Goal: Task Accomplishment & Management: Use online tool/utility

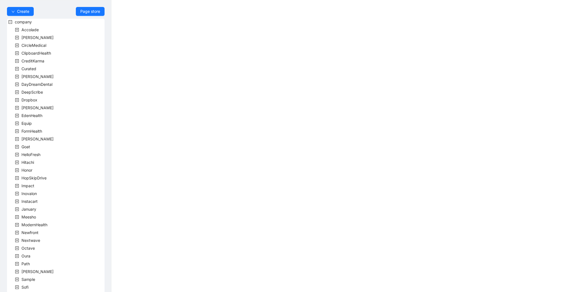
scroll to position [69, 0]
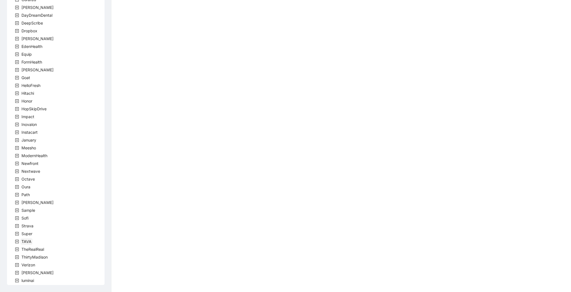
click at [26, 241] on span "TAVA" at bounding box center [26, 241] width 10 height 5
click at [35, 247] on span "team" at bounding box center [32, 249] width 9 height 5
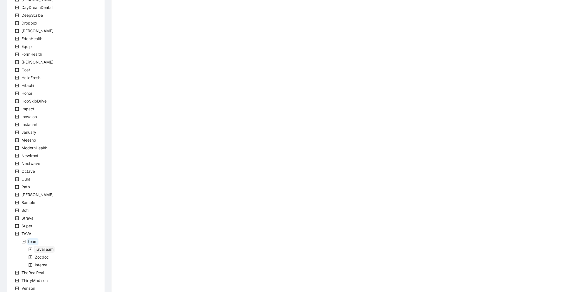
click at [48, 247] on span "TavaTeam" at bounding box center [44, 249] width 19 height 5
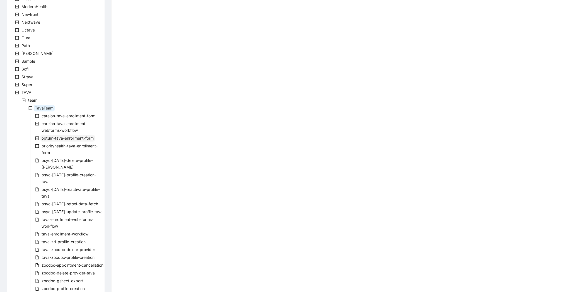
scroll to position [277, 0]
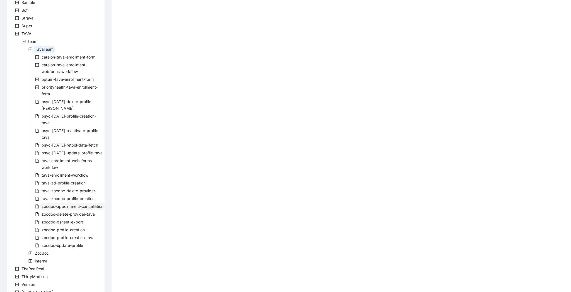
click at [62, 204] on span "zocdoc-appointment-cancellation" at bounding box center [73, 206] width 62 height 5
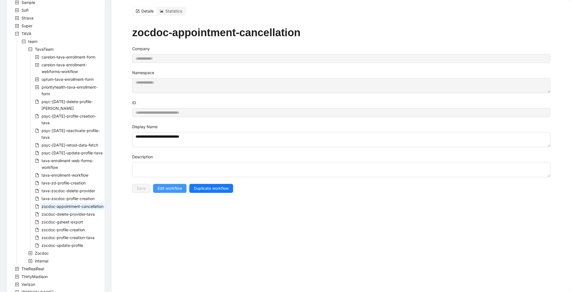
click at [173, 185] on span "Edit workflow" at bounding box center [170, 188] width 25 height 6
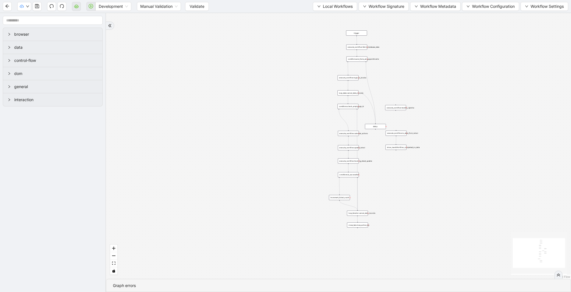
drag, startPoint x: 263, startPoint y: 71, endPoint x: 240, endPoint y: 112, distance: 47.4
click at [240, 112] on div "trigger execute_workflow:fetch_metabase_data execute_workflow:login_to_zocdoc e…" at bounding box center [338, 146] width 465 height 266
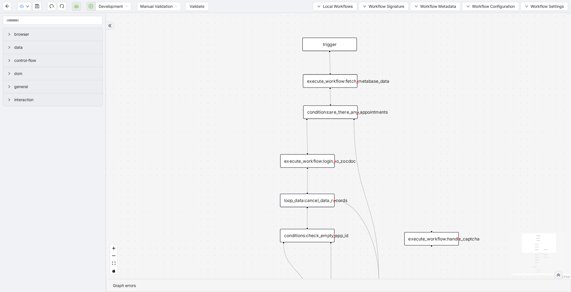
drag, startPoint x: 314, startPoint y: 48, endPoint x: 266, endPoint y: 86, distance: 60.8
click at [266, 86] on div "trigger execute_workflow:fetch_metabase_data execute_workflow:login_to_zocdoc e…" at bounding box center [338, 146] width 465 height 266
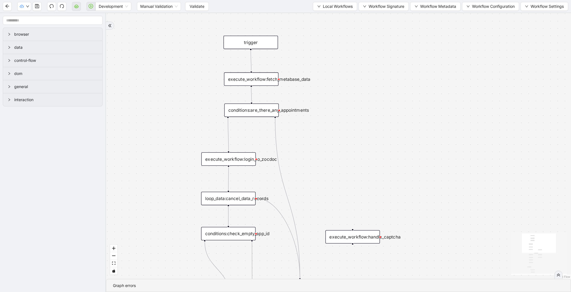
drag, startPoint x: 430, startPoint y: 109, endPoint x: 339, endPoint y: 107, distance: 90.7
click at [339, 107] on div "trigger execute_workflow:fetch_metabase_data execute_workflow:login_to_zocdoc e…" at bounding box center [338, 146] width 465 height 266
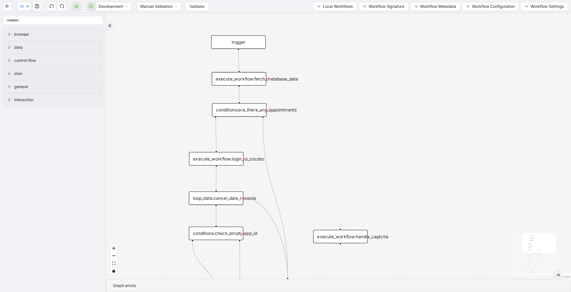
click at [208, 162] on div "execute_workflow:login_to_zocdoc" at bounding box center [216, 158] width 54 height 13
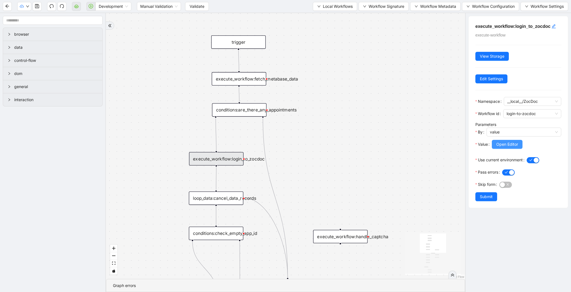
click at [501, 146] on span "Open Editor" at bounding box center [507, 144] width 22 height 6
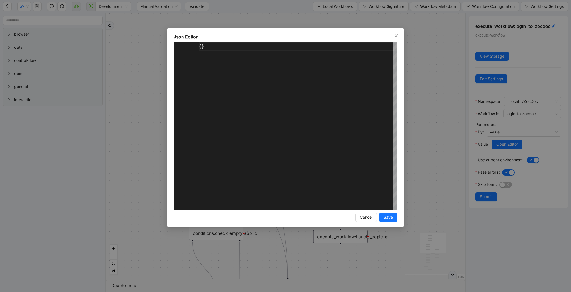
click at [437, 108] on div "Json Editor 1 {} ** Enter to Rename, ⇧Enter to Preview Cancel Save" at bounding box center [285, 146] width 571 height 292
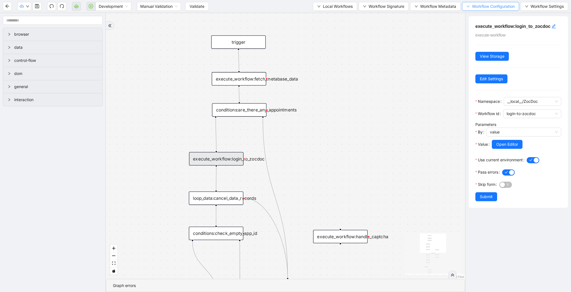
click at [472, 6] on span "Workflow Configuration" at bounding box center [493, 6] width 43 height 6
click at [439, 6] on span "Workflow Metadata" at bounding box center [438, 6] width 36 height 6
click at [382, 6] on span "Workflow Signature" at bounding box center [387, 6] width 36 height 6
click at [476, 6] on span "Workflow Configuration" at bounding box center [493, 6] width 43 height 6
click at [480, 26] on span "Value" at bounding box center [489, 26] width 49 height 6
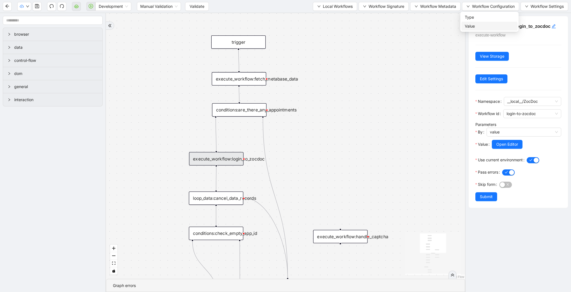
scroll to position [75, 0]
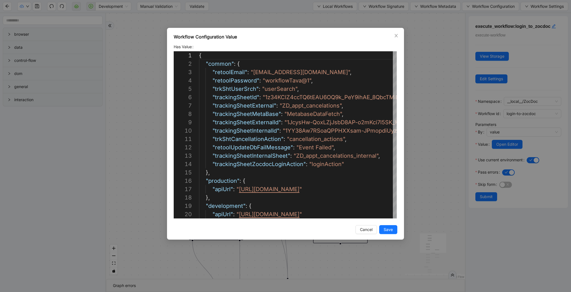
click at [425, 78] on div "Workflow Configuration Value Has Value 6 7 8 9 10 11 12 13 14 15 16 17 18 19 20…" at bounding box center [285, 146] width 571 height 292
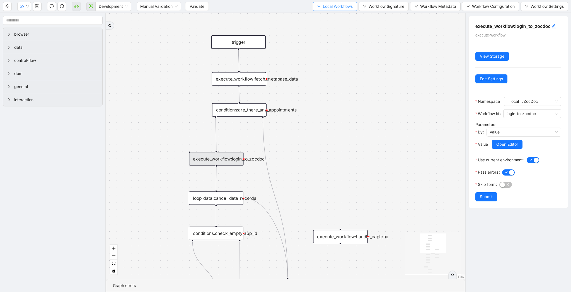
click at [317, 7] on icon "down" at bounding box center [318, 6] width 3 height 3
click at [318, 14] on li "Select" at bounding box center [332, 17] width 43 height 9
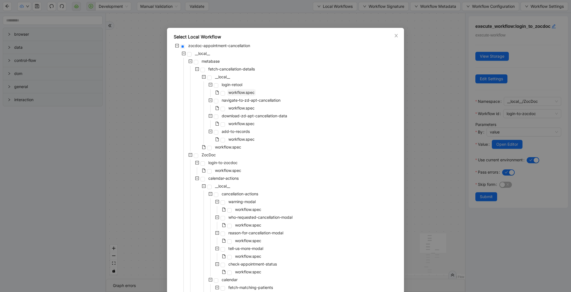
click at [247, 90] on span "workflow.spec" at bounding box center [241, 92] width 26 height 5
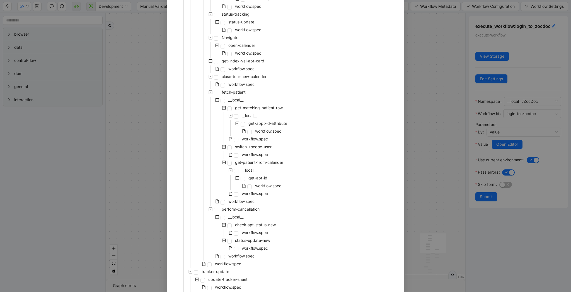
scroll to position [399, 0]
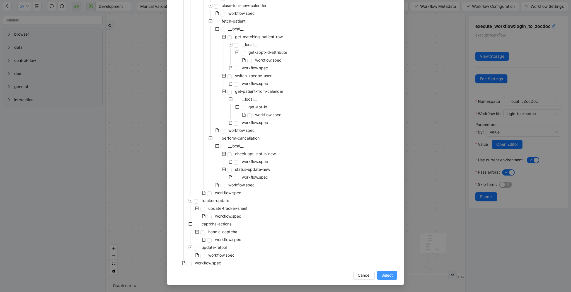
click at [393, 272] on button "Select" at bounding box center [387, 275] width 20 height 9
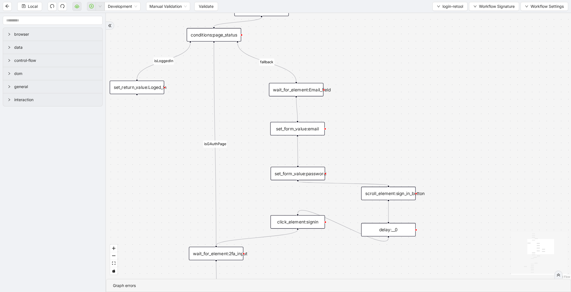
drag, startPoint x: 354, startPoint y: 171, endPoint x: 442, endPoint y: 75, distance: 130.5
click at [442, 75] on div "fallback success isLoggedIn fallback isGAuthPage onError trigger new_tab:retool…" at bounding box center [338, 146] width 465 height 266
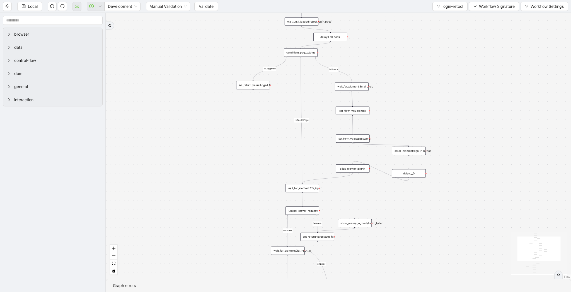
drag, startPoint x: 442, startPoint y: 75, endPoint x: 426, endPoint y: 168, distance: 94.0
click at [426, 168] on div "fallback success isLoggedIn fallback isGAuthPage onError trigger new_tab:retool…" at bounding box center [338, 146] width 465 height 266
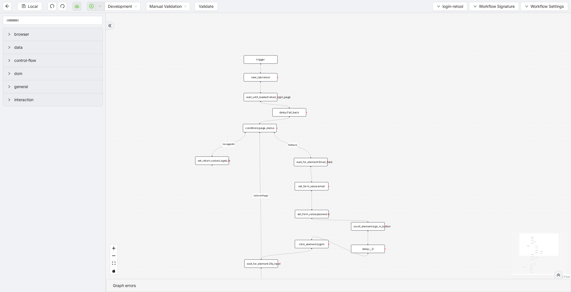
drag, startPoint x: 426, startPoint y: 168, endPoint x: 383, endPoint y: 144, distance: 49.4
click at [382, 143] on div "fallback success isLoggedIn fallback isGAuthPage onError trigger new_tab:retool…" at bounding box center [338, 146] width 465 height 266
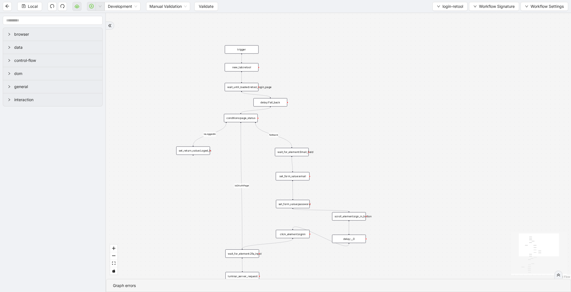
click at [240, 85] on div "wait_until_loaded:retool_login_page" at bounding box center [242, 87] width 34 height 8
drag, startPoint x: 328, startPoint y: 106, endPoint x: 321, endPoint y: 47, distance: 60.0
click at [321, 47] on div "fallback success isLoggedIn fallback isGAuthPage onError trigger new_tab:retool…" at bounding box center [338, 146] width 465 height 266
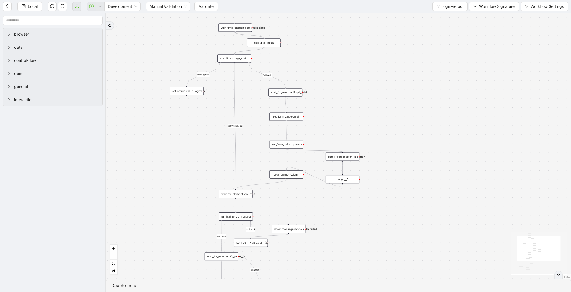
click at [240, 62] on div "conditions:page_status" at bounding box center [235, 58] width 34 height 8
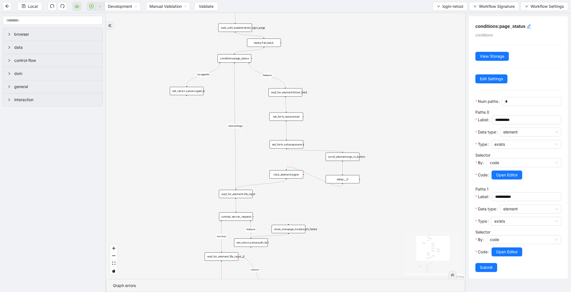
click at [269, 43] on div "delay:Fall_back" at bounding box center [264, 42] width 34 height 8
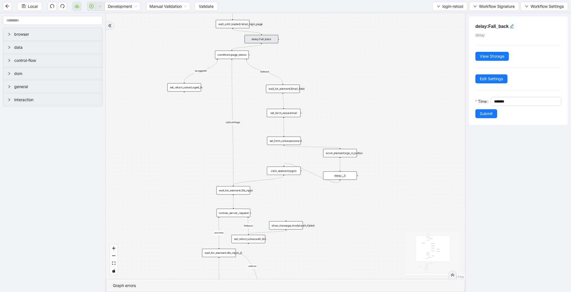
drag, startPoint x: 314, startPoint y: 88, endPoint x: 289, endPoint y: 66, distance: 33.6
click at [289, 66] on div "fallback success isLoggedIn fallback isGAuthPage onError trigger new_tab:retool…" at bounding box center [285, 146] width 359 height 266
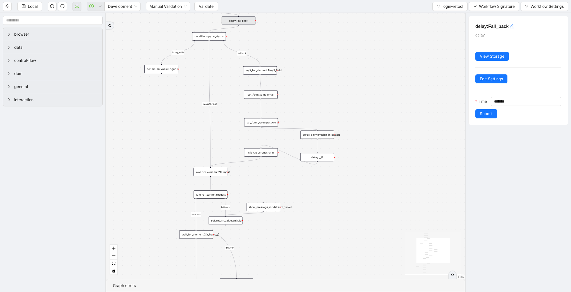
click at [261, 125] on div "set_form_value:password" at bounding box center [261, 122] width 34 height 8
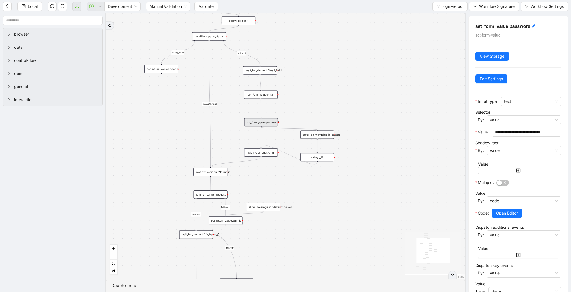
click at [263, 95] on div "set_form_value:email" at bounding box center [261, 95] width 34 height 8
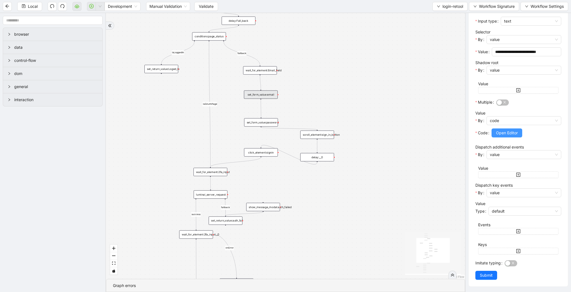
click at [505, 136] on button "Open Editor" at bounding box center [507, 133] width 31 height 9
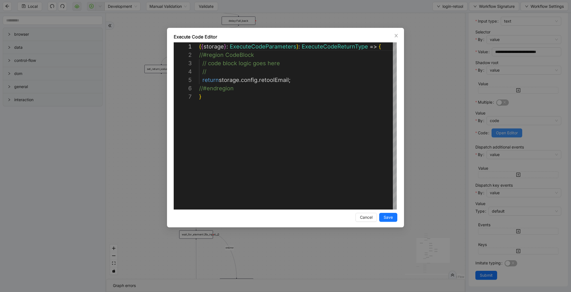
scroll to position [50, 0]
click at [276, 78] on div "({ storage }: ExecuteCodeParameters ): ExecuteCodeReturnType => { //#region Cod…" at bounding box center [298, 151] width 199 height 218
click at [455, 4] on div "**********" at bounding box center [285, 146] width 571 height 292
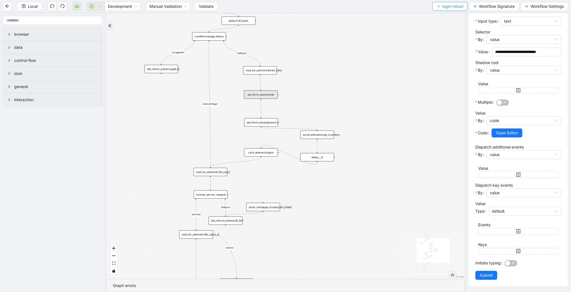
click at [453, 7] on span "login-retool" at bounding box center [453, 6] width 21 height 6
click at [451, 22] on li "Create" at bounding box center [448, 26] width 33 height 9
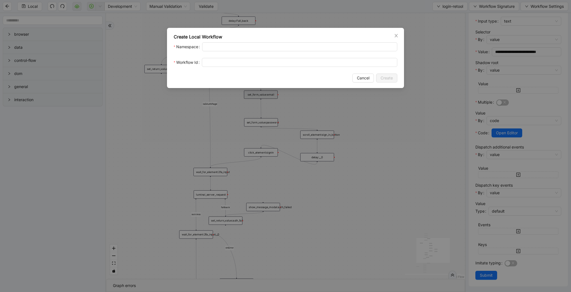
click at [451, 22] on div "Create Local Workflow Namespace Workflow Id Cancel Create" at bounding box center [285, 146] width 571 height 292
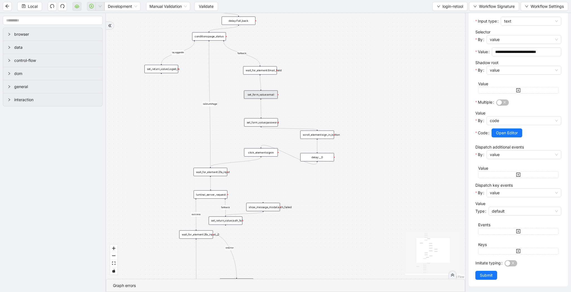
click at [451, 22] on div "fallback success isLoggedIn fallback isGAuthPage onError trigger new_tab:retool…" at bounding box center [285, 146] width 359 height 266
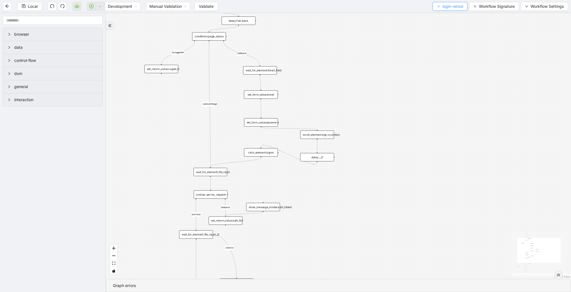
click at [452, 7] on span "login-retool" at bounding box center [453, 6] width 21 height 6
click at [452, 13] on li "Select" at bounding box center [448, 17] width 33 height 9
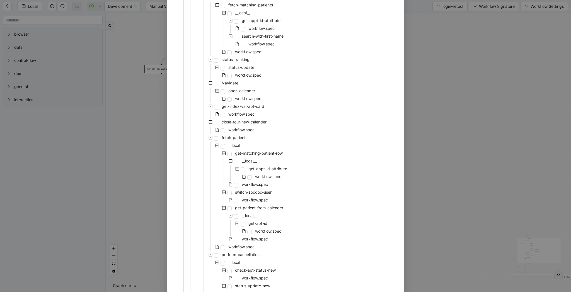
scroll to position [399, 0]
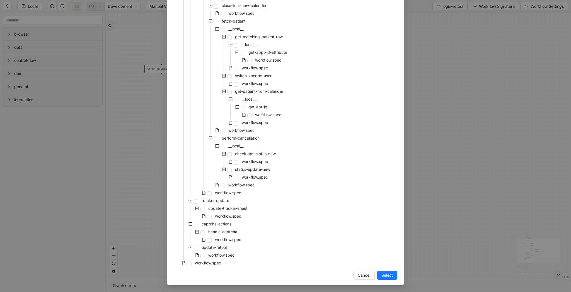
click at [210, 267] on div "workflow.spec" at bounding box center [198, 264] width 49 height 8
click at [214, 259] on div "workflow.spec" at bounding box center [205, 256] width 62 height 8
click at [216, 262] on span "workflow.spec" at bounding box center [208, 263] width 26 height 5
click at [394, 275] on button "Select" at bounding box center [387, 275] width 20 height 9
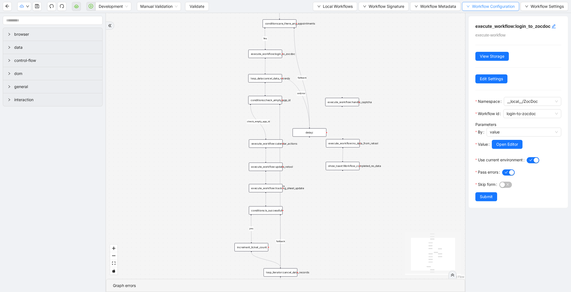
click at [485, 4] on span "Workflow Configuration" at bounding box center [493, 6] width 43 height 6
click at [482, 26] on span "Value" at bounding box center [489, 26] width 49 height 6
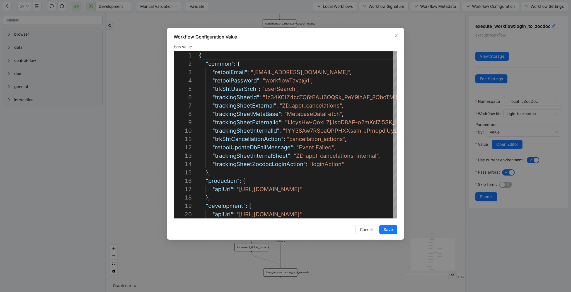
scroll to position [75, 0]
click at [396, 33] on icon "close" at bounding box center [396, 35] width 4 height 4
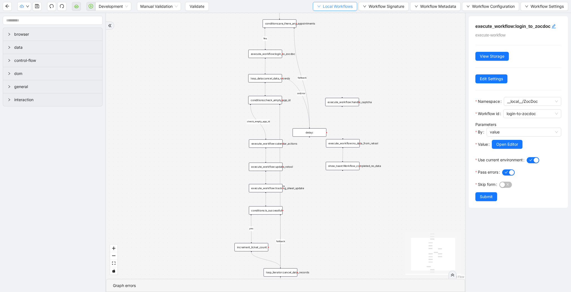
click at [339, 8] on span "Local Workflows" at bounding box center [338, 6] width 30 height 6
click at [339, 14] on li "Select" at bounding box center [332, 17] width 43 height 9
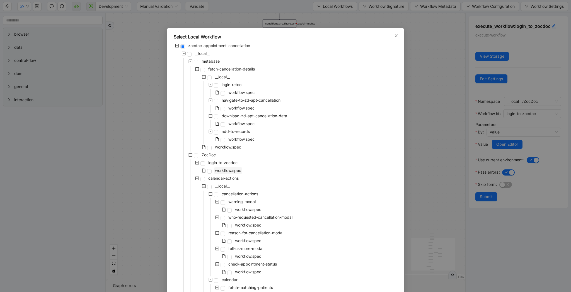
click at [224, 170] on span "workflow.spec" at bounding box center [228, 170] width 26 height 5
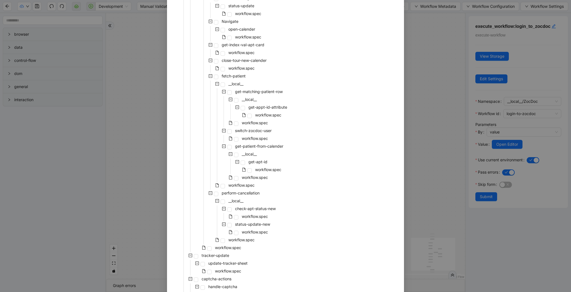
scroll to position [399, 0]
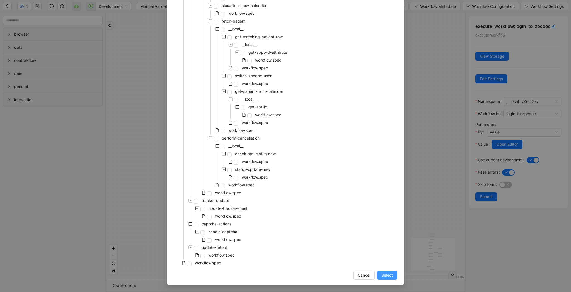
click at [384, 271] on button "Select" at bounding box center [387, 275] width 20 height 9
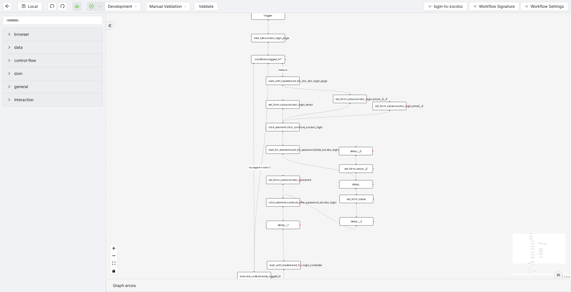
drag, startPoint x: 409, startPoint y: 135, endPoint x: 398, endPoint y: 168, distance: 35.1
click at [398, 168] on div "fallback success logged in logged in state 2 onError onError trigger new_tab:zo…" at bounding box center [338, 146] width 465 height 266
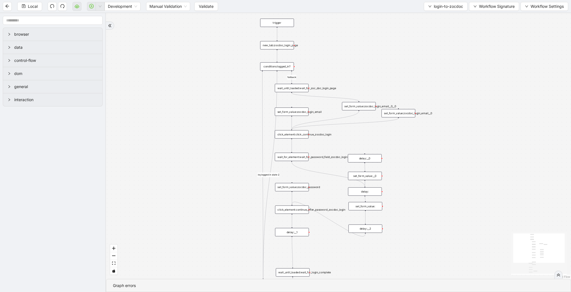
drag, startPoint x: 338, startPoint y: 70, endPoint x: 347, endPoint y: 78, distance: 12.5
click at [347, 78] on div "fallback success logged in logged in state 2 onError onError trigger new_tab:zo…" at bounding box center [338, 146] width 465 height 266
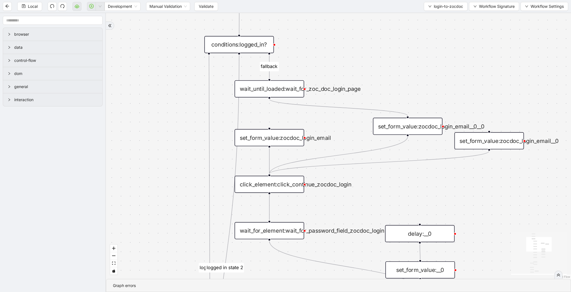
drag, startPoint x: 379, startPoint y: 77, endPoint x: 355, endPoint y: 77, distance: 24.0
click at [355, 77] on div "fallback success logged in logged in state 2 onError onError trigger new_tab:zo…" at bounding box center [338, 146] width 465 height 266
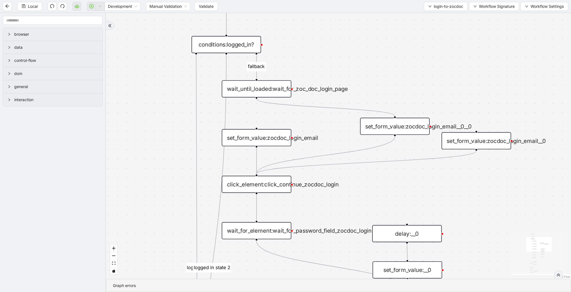
click at [278, 91] on div "wait_until_loaded:wait_for_zoc_doc_login_page" at bounding box center [256, 88] width 69 height 17
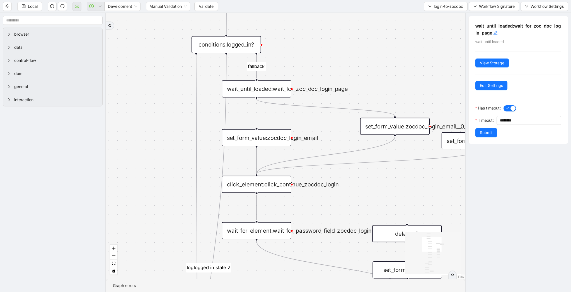
click at [381, 124] on div "set_form_value:zocdoc_login_email__0__0" at bounding box center [394, 126] width 69 height 17
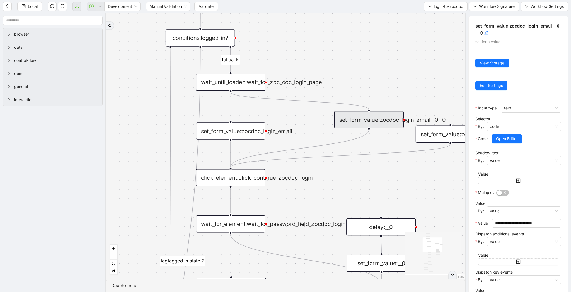
drag, startPoint x: 388, startPoint y: 93, endPoint x: 307, endPoint y: 59, distance: 88.1
click at [307, 59] on div "fallback success logged in logged in state 2 onError onError trigger new_tab:zo…" at bounding box center [285, 146] width 359 height 266
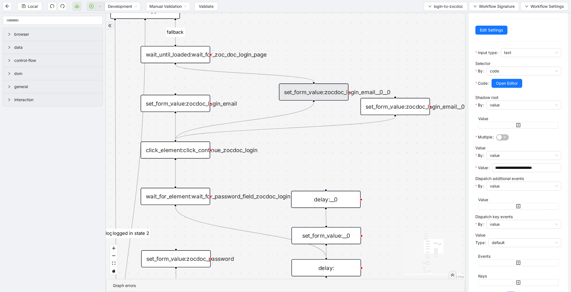
scroll to position [87, 0]
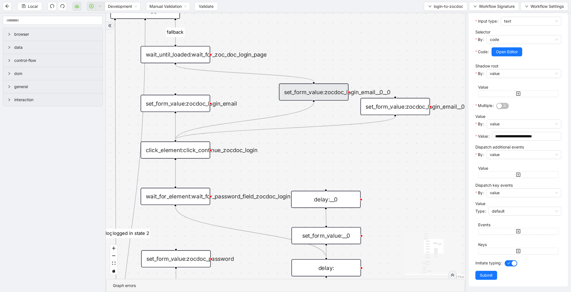
click at [409, 111] on div "set_form_value:zocdoc_login_email__0" at bounding box center [395, 106] width 69 height 17
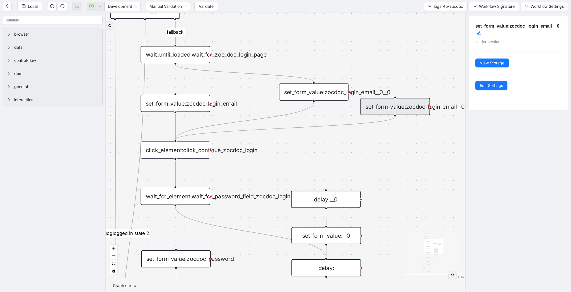
scroll to position [0, 0]
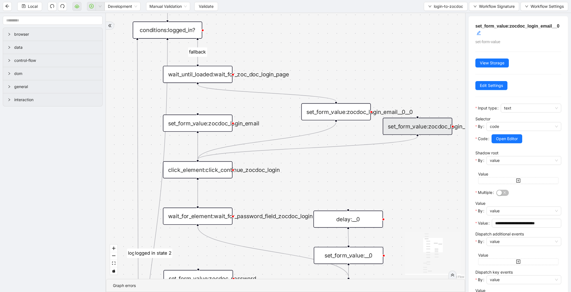
drag, startPoint x: 319, startPoint y: 39, endPoint x: 341, endPoint y: 59, distance: 30.0
click at [341, 59] on div "fallback success logged in logged in state 2 onError onError trigger new_tab:zo…" at bounding box center [285, 146] width 359 height 266
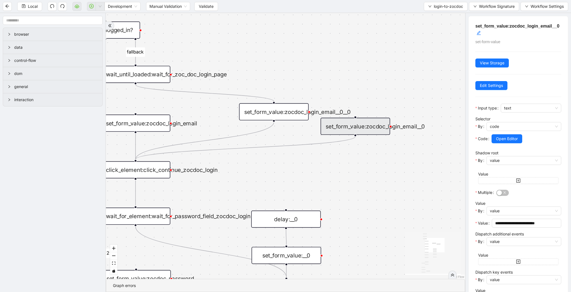
drag, startPoint x: 298, startPoint y: 64, endPoint x: 274, endPoint y: 64, distance: 23.7
click at [274, 64] on div "fallback success logged in logged in state 2 onError onError trigger new_tab:zo…" at bounding box center [285, 146] width 359 height 266
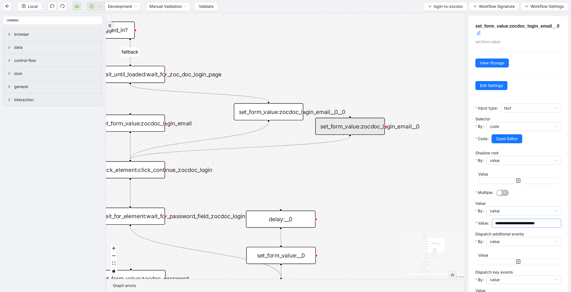
click at [530, 228] on span "**********" at bounding box center [526, 223] width 69 height 9
click at [530, 221] on input "**********" at bounding box center [524, 223] width 58 height 6
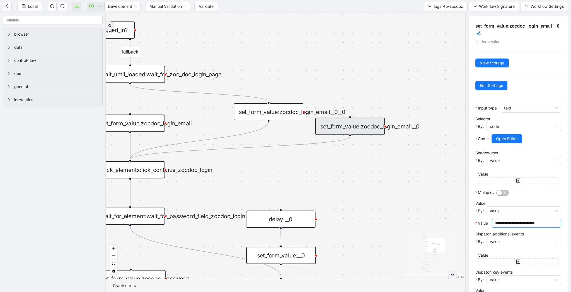
scroll to position [0, 0]
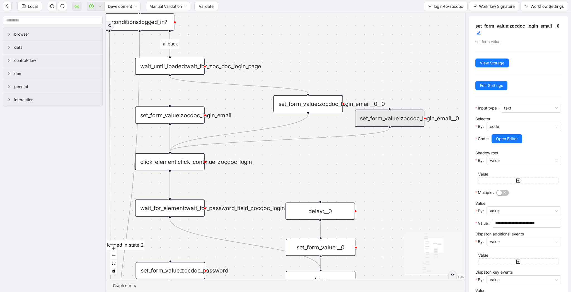
drag, startPoint x: 381, startPoint y: 202, endPoint x: 427, endPoint y: 192, distance: 46.7
click at [427, 192] on div "fallback success logged in logged in state 2 onError onError trigger new_tab:zo…" at bounding box center [285, 146] width 359 height 266
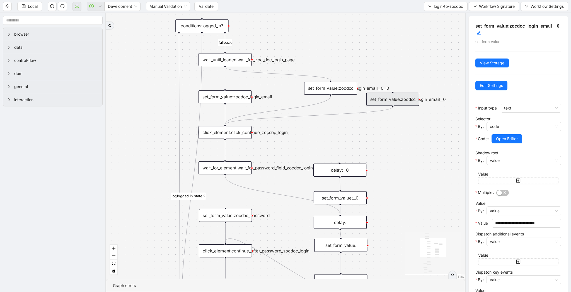
drag, startPoint x: 383, startPoint y: 188, endPoint x: 365, endPoint y: 125, distance: 64.9
click at [365, 125] on div "fallback success logged in logged in state 2 onError onError trigger new_tab:zo…" at bounding box center [285, 146] width 359 height 266
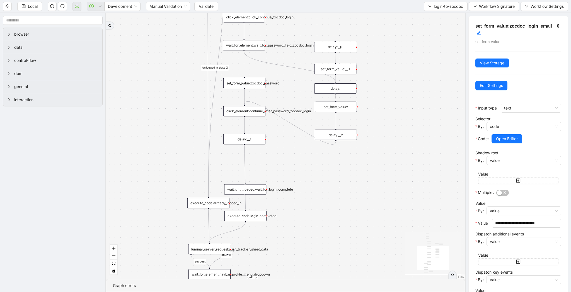
drag, startPoint x: 392, startPoint y: 170, endPoint x: 388, endPoint y: 78, distance: 92.7
click at [388, 78] on div "fallback success logged in logged in state 2 onError onError trigger new_tab:zo…" at bounding box center [285, 146] width 359 height 266
click at [252, 191] on div "wait_until_loaded:wait_for_login_complete" at bounding box center [245, 189] width 42 height 10
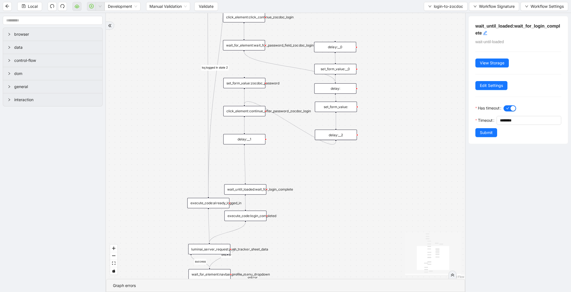
click at [249, 218] on div "execute_code:login_completed" at bounding box center [246, 216] width 42 height 10
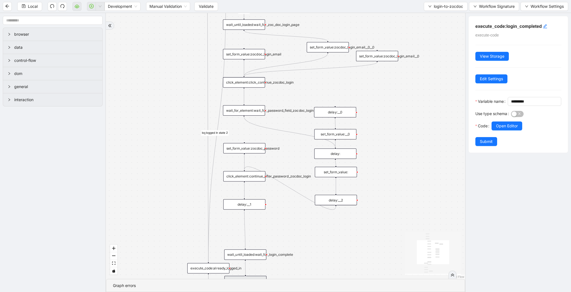
drag, startPoint x: 387, startPoint y: 49, endPoint x: 387, endPoint y: 114, distance: 65.3
click at [387, 114] on div "fallback success logged in logged in state 2 onError onError trigger new_tab:zo…" at bounding box center [285, 146] width 359 height 266
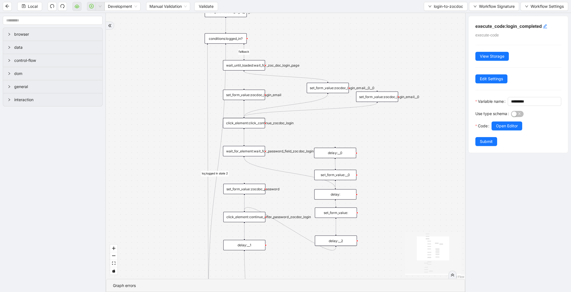
drag, startPoint x: 389, startPoint y: 109, endPoint x: 389, endPoint y: 150, distance: 41.0
click at [389, 150] on div "fallback success logged in logged in state 2 onError onError trigger new_tab:zo…" at bounding box center [285, 146] width 359 height 266
drag, startPoint x: 244, startPoint y: 71, endPoint x: 377, endPoint y: 91, distance: 134.4
click at [377, 91] on div "trigger new_tab:zocdoc_login_page wait_until_loaded:wait_for_zoc_doc_login_page…" at bounding box center [386, 113] width 362 height 268
click at [378, 96] on div "set_form_value:zocdoc_login_email__0" at bounding box center [377, 97] width 42 height 10
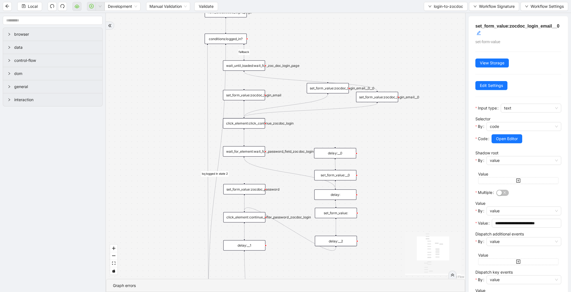
click at [342, 90] on div "set_form_value:zocdoc_login_email__0__0" at bounding box center [328, 88] width 42 height 10
click at [370, 97] on div "set_form_value:zocdoc_login_email__0" at bounding box center [377, 97] width 42 height 10
click at [25, 8] on button "Local" at bounding box center [29, 6] width 25 height 9
click at [28, 4] on span "Local" at bounding box center [33, 6] width 10 height 6
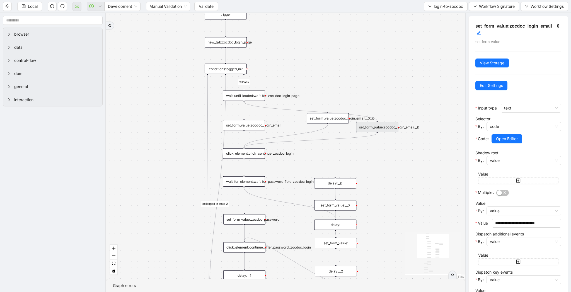
drag, startPoint x: 343, startPoint y: 49, endPoint x: 343, endPoint y: 93, distance: 43.2
click at [343, 93] on div "fallback success logged in logged in state 2 onError onError trigger new_tab:zo…" at bounding box center [285, 146] width 359 height 266
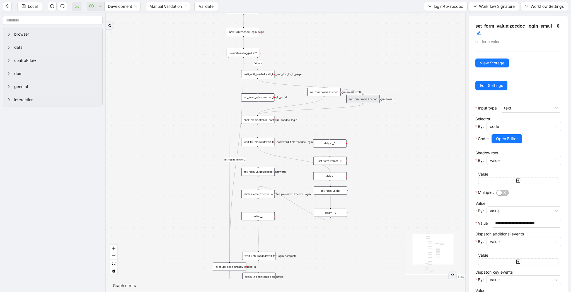
drag, startPoint x: 305, startPoint y: 88, endPoint x: 298, endPoint y: 57, distance: 32.0
click at [298, 57] on div "fallback success logged in logged in state 2 onError onError trigger new_tab:zo…" at bounding box center [285, 146] width 359 height 266
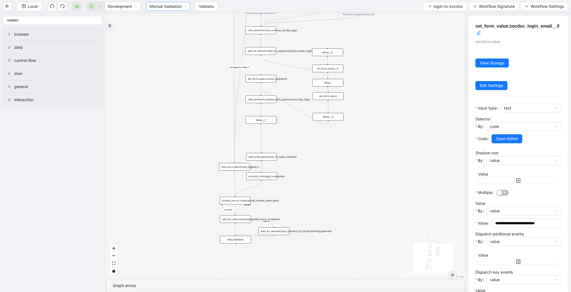
drag, startPoint x: 157, startPoint y: 92, endPoint x: 157, endPoint y: 7, distance: 85.1
click at [157, 7] on section "Local Development Manual Validation Validate login-to-zocdoc Workflow Signature…" at bounding box center [285, 146] width 571 height 292
click at [269, 158] on div "wait_until_loaded:wait_for_login_complete" at bounding box center [261, 157] width 31 height 8
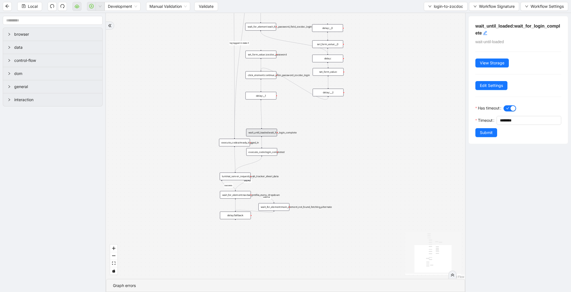
drag, startPoint x: 326, startPoint y: 167, endPoint x: 326, endPoint y: 126, distance: 41.0
click at [326, 126] on div "fallback success logged in logged in state 2 onError onError trigger new_tab:zo…" at bounding box center [285, 146] width 359 height 266
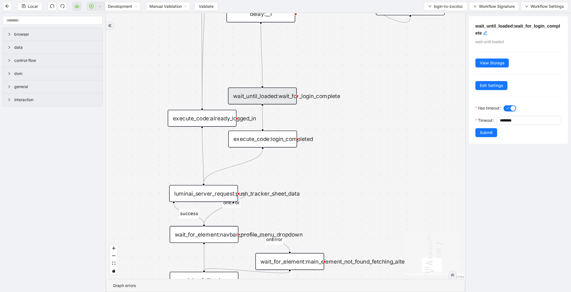
click at [264, 141] on div "execute_code:login_completed" at bounding box center [262, 139] width 69 height 17
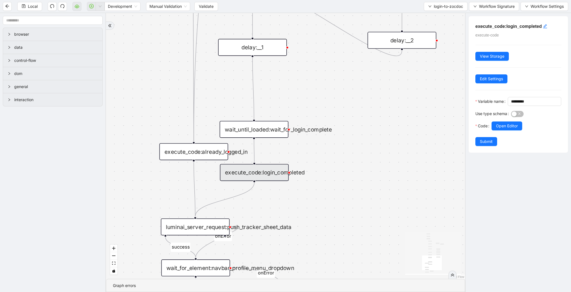
drag, startPoint x: 371, startPoint y: 146, endPoint x: 363, endPoint y: 179, distance: 34.5
click at [363, 179] on div "fallback success logged in logged in state 2 onError onError trigger new_tab:zo…" at bounding box center [285, 146] width 359 height 266
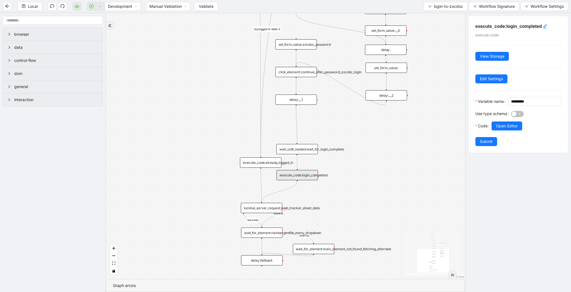
drag, startPoint x: 424, startPoint y: 125, endPoint x: 381, endPoint y: 177, distance: 67.6
click at [381, 177] on div "fallback success logged in logged in state 2 onError onError trigger new_tab:zo…" at bounding box center [285, 146] width 359 height 266
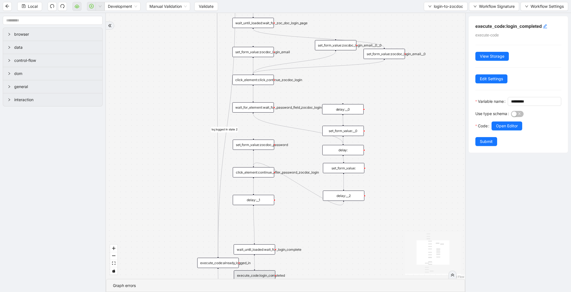
drag, startPoint x: 393, startPoint y: 72, endPoint x: 393, endPoint y: 134, distance: 61.9
click at [393, 134] on div "fallback success logged in logged in state 2 onError onError trigger new_tab:zo…" at bounding box center [285, 146] width 359 height 266
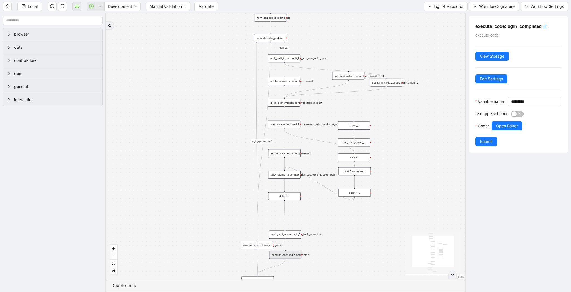
drag, startPoint x: 377, startPoint y: 56, endPoint x: 389, endPoint y: 65, distance: 14.5
click at [389, 65] on div "fallback success logged in logged in state 2 onError onError trigger new_tab:zo…" at bounding box center [285, 146] width 359 height 266
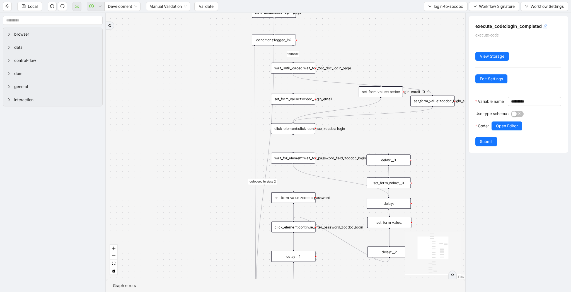
drag, startPoint x: 410, startPoint y: 64, endPoint x: 377, endPoint y: 64, distance: 33.2
click at [377, 64] on div "fallback success logged in logged in state 2 onError onError trigger new_tab:zo…" at bounding box center [285, 146] width 359 height 266
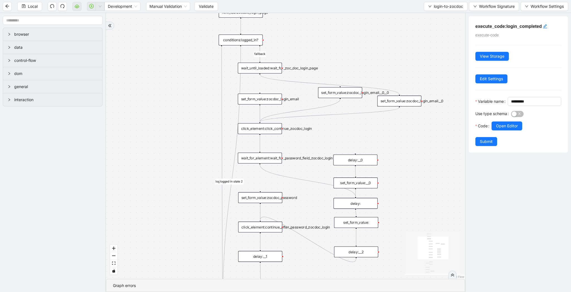
drag, startPoint x: 348, startPoint y: 89, endPoint x: 340, endPoint y: 90, distance: 7.6
click at [340, 90] on div "set_form_value:zocdoc_login_email__0__0" at bounding box center [340, 92] width 44 height 11
click at [399, 101] on div "set_form_value:zocdoc_login_email__0" at bounding box center [399, 101] width 44 height 11
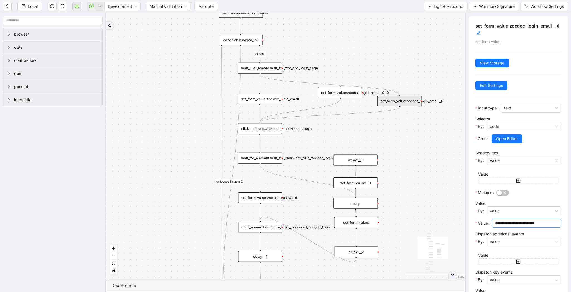
click at [508, 224] on input "**********" at bounding box center [526, 223] width 62 height 6
click at [340, 91] on div "set_form_value:zocdoc_login_email__0__0" at bounding box center [340, 92] width 44 height 11
click at [358, 70] on div "fallback success logged in logged in state 2 onError onError trigger new_tab:zo…" at bounding box center [285, 146] width 359 height 266
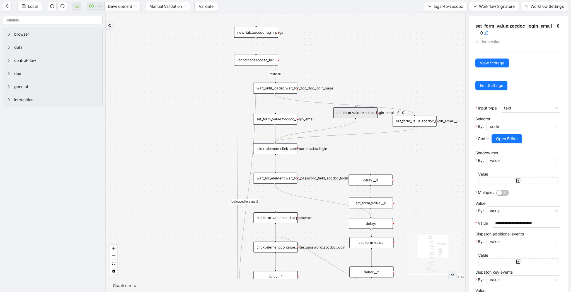
drag, startPoint x: 355, startPoint y: 68, endPoint x: 366, endPoint y: 86, distance: 21.4
click at [366, 86] on div "fallback success logged in logged in state 2 onError onError trigger new_tab:zo…" at bounding box center [285, 146] width 359 height 266
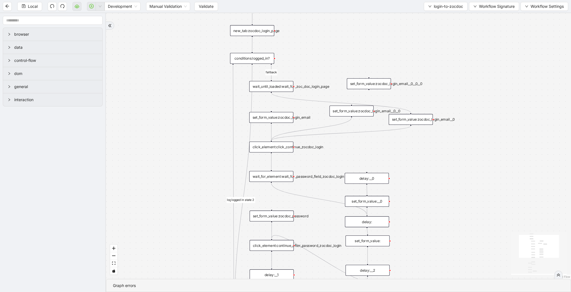
drag, startPoint x: 374, startPoint y: 77, endPoint x: 366, endPoint y: 86, distance: 12.7
click at [366, 86] on div "set_form_value:zocdoc_login_email__0__0__0" at bounding box center [369, 83] width 44 height 11
drag, startPoint x: 414, startPoint y: 118, endPoint x: 455, endPoint y: 109, distance: 42.1
click at [455, 109] on div "set_form_value:zocdoc_login_email__0" at bounding box center [452, 111] width 44 height 11
drag, startPoint x: 358, startPoint y: 112, endPoint x: 412, endPoint y: 113, distance: 54.1
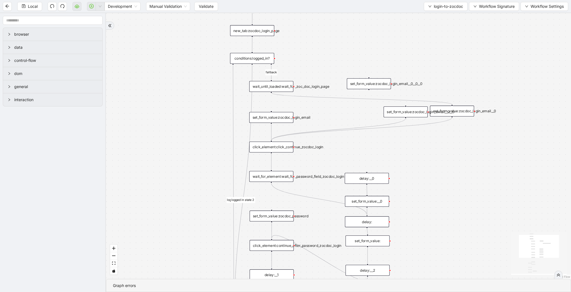
click at [412, 113] on div "set_form_value:zocdoc_login_email__0__0" at bounding box center [406, 112] width 44 height 11
drag, startPoint x: 469, startPoint y: 112, endPoint x: 501, endPoint y: 112, distance: 31.8
click at [501, 112] on div "set_form_value:zocdoc_login_email__0" at bounding box center [484, 111] width 44 height 11
drag, startPoint x: 419, startPoint y: 112, endPoint x: 427, endPoint y: 112, distance: 7.8
click at [427, 112] on div "set_form_value:zocdoc_login_email__0__0" at bounding box center [413, 112] width 44 height 11
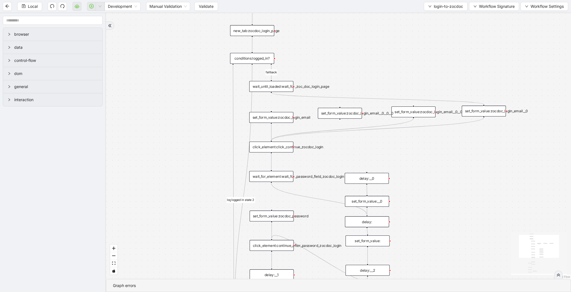
drag, startPoint x: 374, startPoint y: 82, endPoint x: 344, endPoint y: 110, distance: 40.6
click at [344, 110] on div "set_form_value:zocdoc_login_email__0__0__0" at bounding box center [340, 113] width 44 height 11
click at [344, 110] on div "set_form_value:zocdoc_login_email__0__0__0" at bounding box center [339, 111] width 44 height 11
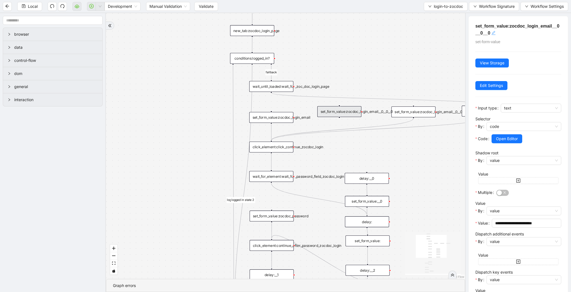
click at [496, 34] on icon "edit" at bounding box center [493, 33] width 4 height 4
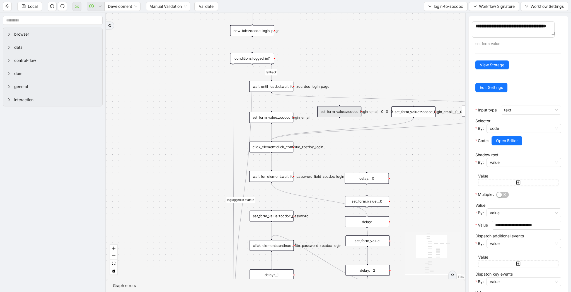
type textarea "**********"
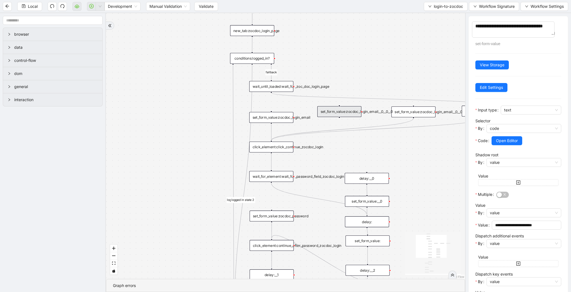
type textarea "**********"
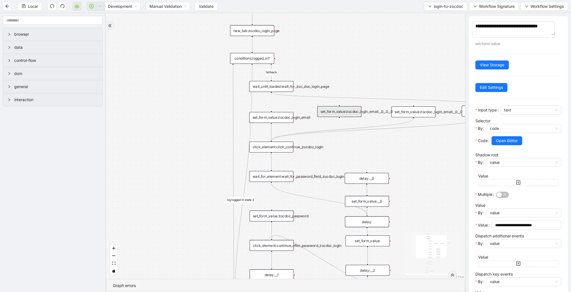
type textarea "**********"
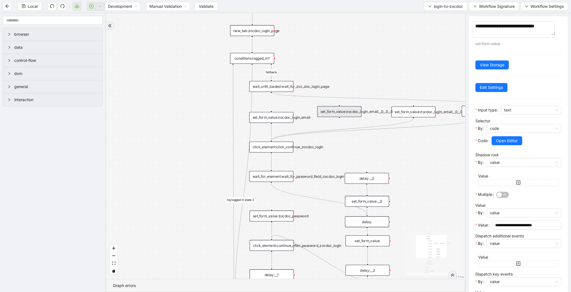
type textarea "**********"
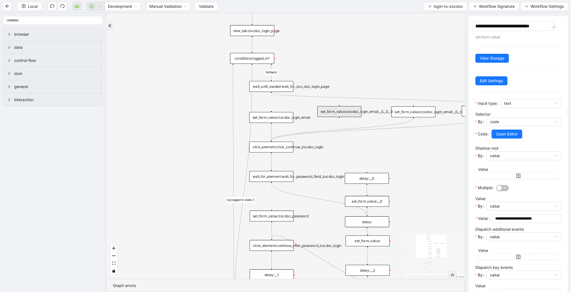
type textarea "**********"
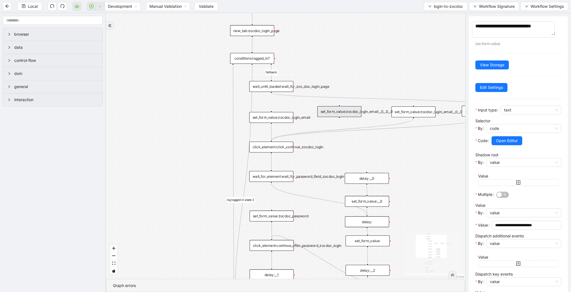
type textarea "**********"
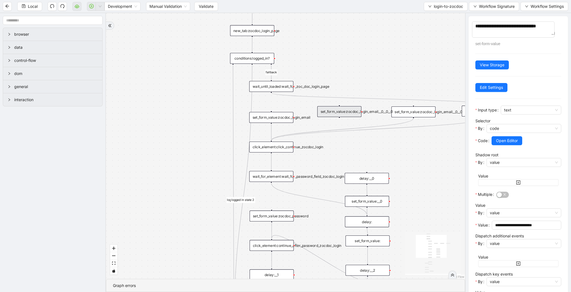
type textarea "**********"
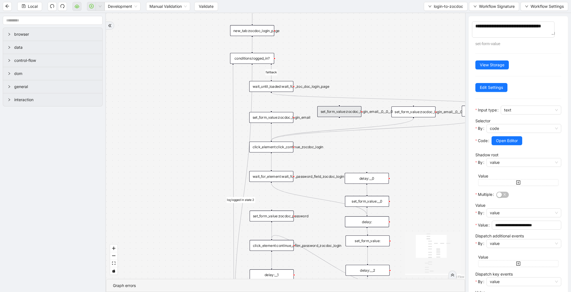
type textarea "**********"
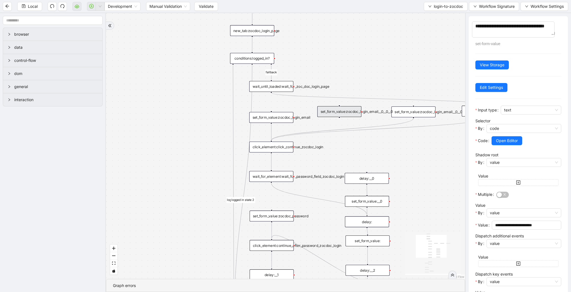
type textarea "**********"
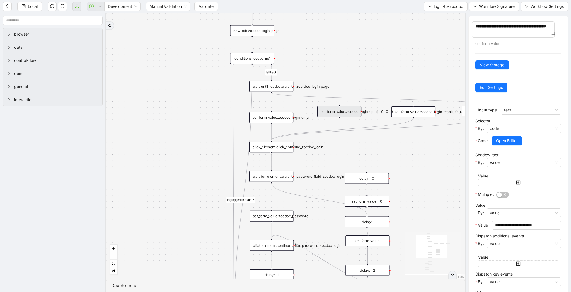
type textarea "**********"
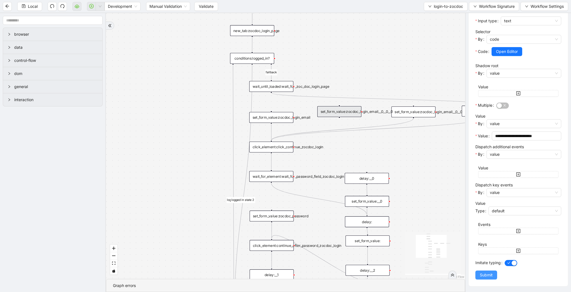
click at [485, 274] on span "Submit" at bounding box center [486, 275] width 13 height 6
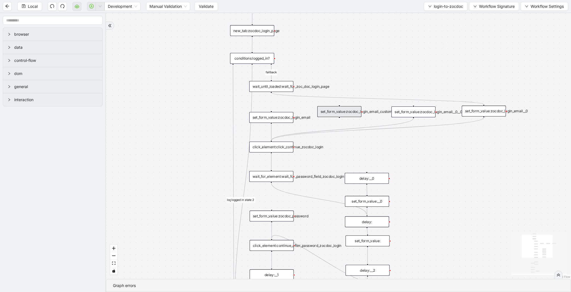
scroll to position [0, 0]
drag, startPoint x: 271, startPoint y: 92, endPoint x: 340, endPoint y: 108, distance: 70.4
click at [340, 108] on div "trigger new_tab:zocdoc_login_page wait_until_loaded:wait_for_zoc_doc_login_page…" at bounding box center [475, 136] width 491 height 281
drag, startPoint x: 339, startPoint y: 117, endPoint x: 273, endPoint y: 141, distance: 70.8
click at [273, 141] on div "fallback success logged in logged in state 2 onError onError trigger new_tab:zo…" at bounding box center [338, 146] width 465 height 266
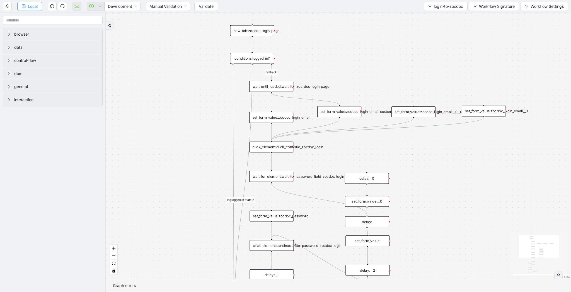
click at [25, 5] on icon "save" at bounding box center [24, 6] width 4 height 4
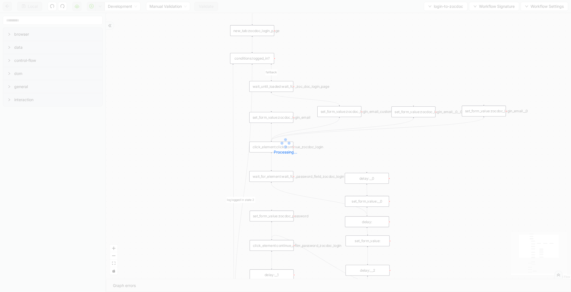
click at [341, 113] on div "Processing..." at bounding box center [285, 146] width 571 height 112
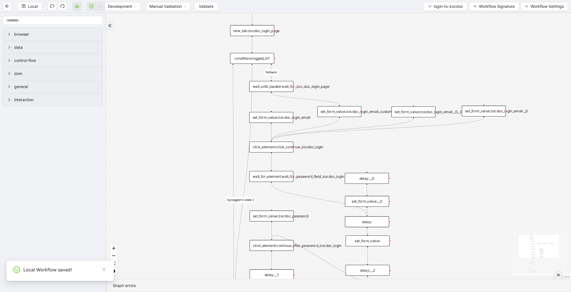
click at [341, 113] on div "set_form_value:zocdoc_login_email_custom" at bounding box center [339, 111] width 44 height 11
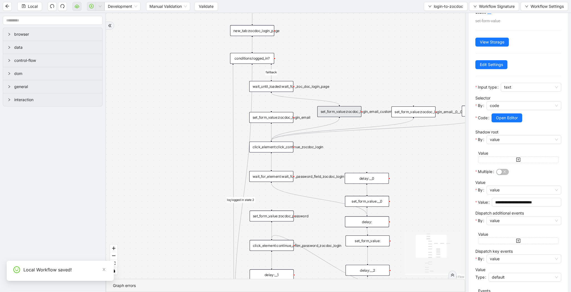
scroll to position [39, 0]
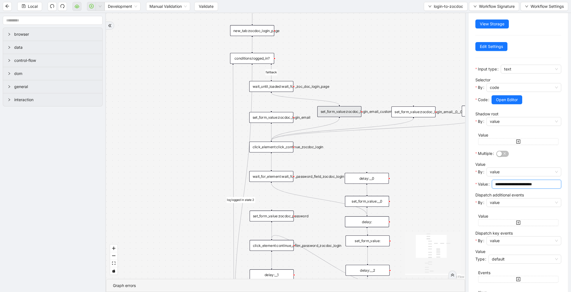
click at [508, 182] on input "**********" at bounding box center [526, 184] width 62 height 6
click at [511, 172] on span "value" at bounding box center [524, 172] width 68 height 8
click at [506, 191] on div "code" at bounding box center [522, 192] width 62 height 6
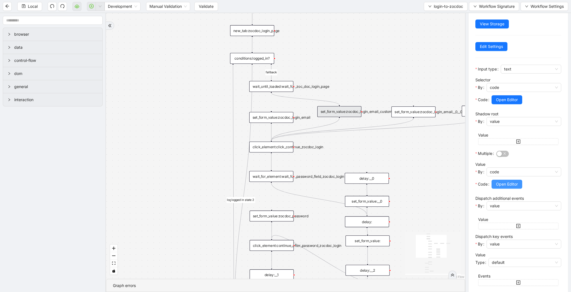
click at [508, 186] on span "Open Editor" at bounding box center [507, 184] width 22 height 6
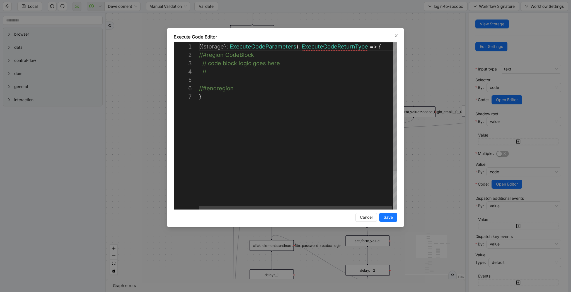
scroll to position [33, 3]
click at [242, 80] on div "( { storage } : ExecuteCodeParameters ): ExecuteCodeReturnType => { //#region C…" at bounding box center [298, 151] width 199 height 218
click at [366, 218] on span "Cancel" at bounding box center [366, 217] width 13 height 6
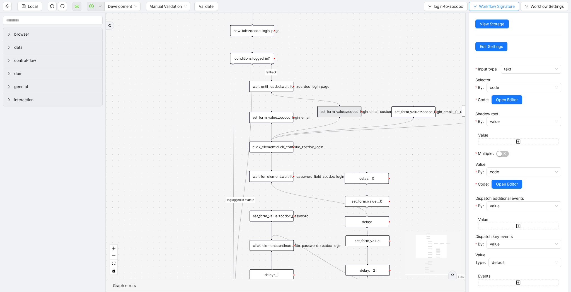
click at [484, 8] on span "Workflow Signature" at bounding box center [497, 6] width 36 height 6
click at [483, 23] on span "Type" at bounding box center [493, 26] width 37 height 6
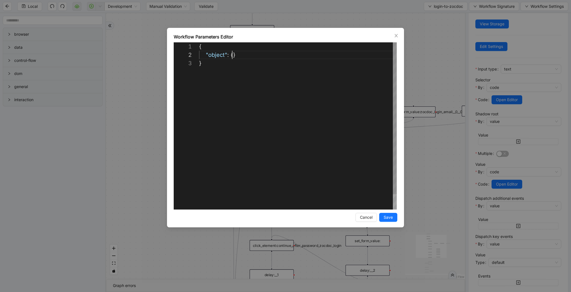
scroll to position [8, 33]
click at [232, 56] on div "{ "object" : {} }" at bounding box center [298, 134] width 198 height 184
click at [237, 84] on div "{ "object" : { "loginEmail" : "string" } }" at bounding box center [298, 142] width 198 height 201
paste textarea "**********"
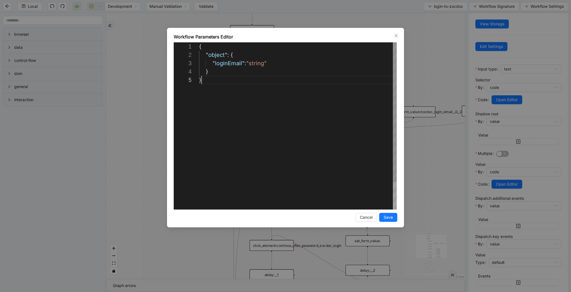
click at [226, 62] on div "{ "object" : { "loginEmail" : "string" } }" at bounding box center [298, 142] width 198 height 201
type textarea "**********"
click at [387, 214] on span "Save" at bounding box center [388, 217] width 9 height 6
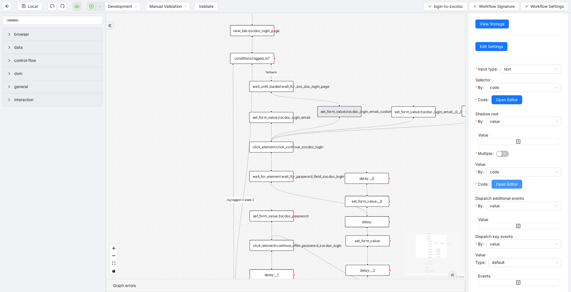
click at [514, 185] on span "Open Editor" at bounding box center [507, 184] width 22 height 6
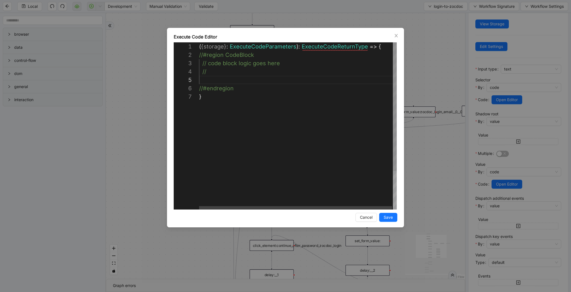
click at [242, 81] on div "( { storage } : ExecuteCodeParameters ): ExecuteCodeReturnType => { //#region C…" at bounding box center [298, 151] width 199 height 218
paste textarea "**********"
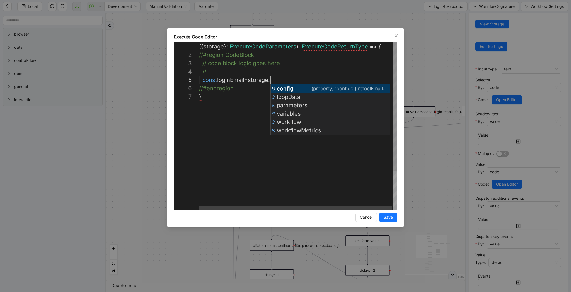
paste textarea "**********"
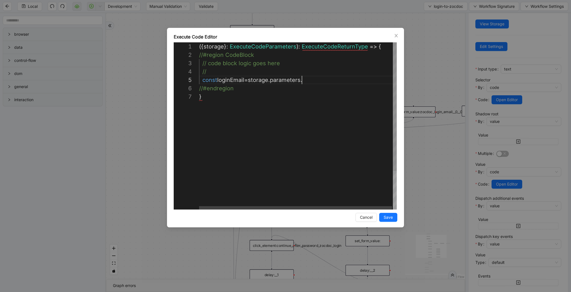
paste textarea "**********"
type textarea "**********"
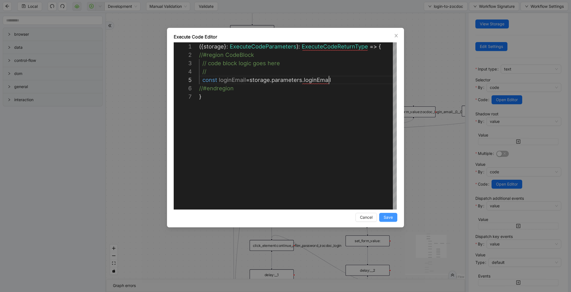
click at [394, 217] on button "Save" at bounding box center [388, 217] width 18 height 9
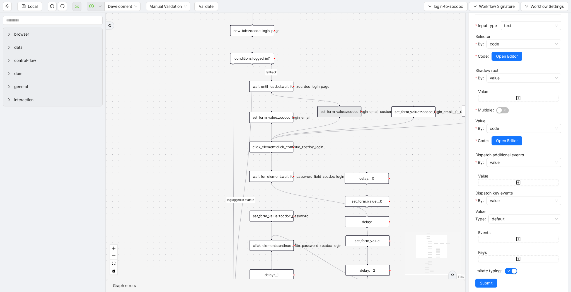
scroll to position [90, 0]
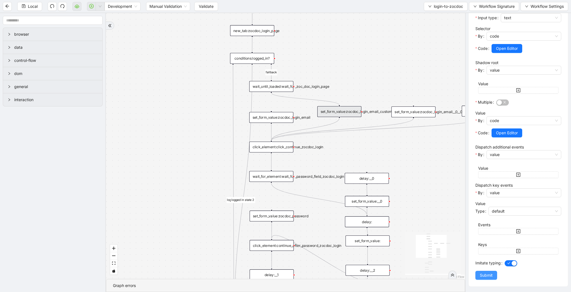
click at [483, 274] on span "Submit" at bounding box center [486, 276] width 13 height 6
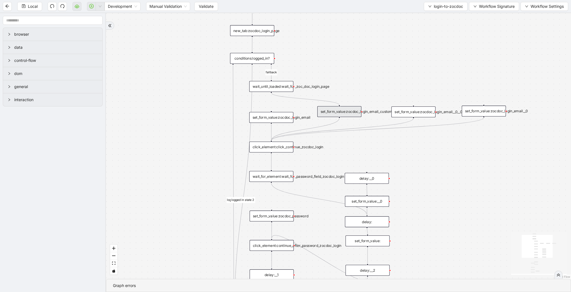
scroll to position [0, 0]
click at [341, 112] on div "set_form_value:zocdoc_login_email_custom" at bounding box center [339, 111] width 44 height 11
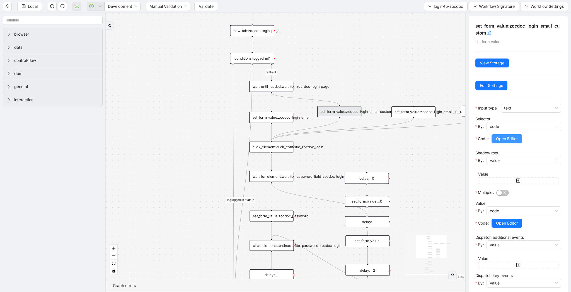
click at [512, 140] on span "Open Editor" at bounding box center [507, 139] width 22 height 6
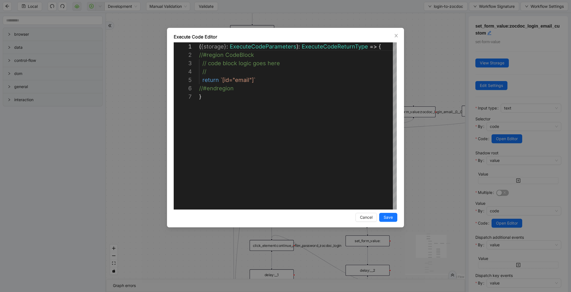
click at [517, 221] on div "**********" at bounding box center [285, 146] width 571 height 292
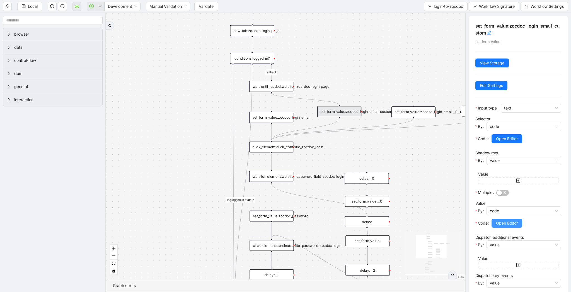
click at [516, 223] on span "Open Editor" at bounding box center [507, 223] width 22 height 6
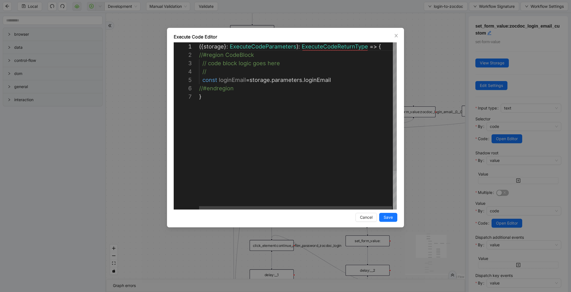
click at [332, 83] on div "({ storage }: ExecuteCodeParameters ): ExecuteCodeReturnType => { //#region Cod…" at bounding box center [298, 151] width 199 height 218
click at [353, 100] on div "({ storage }: ExecuteCodeParameters ): ExecuteCodeReturnType => { //#region Cod…" at bounding box center [298, 155] width 199 height 226
click at [220, 87] on div "({ storage }: ExecuteCodeParameters ): ExecuteCodeReturnType => { //#region Cod…" at bounding box center [298, 155] width 199 height 226
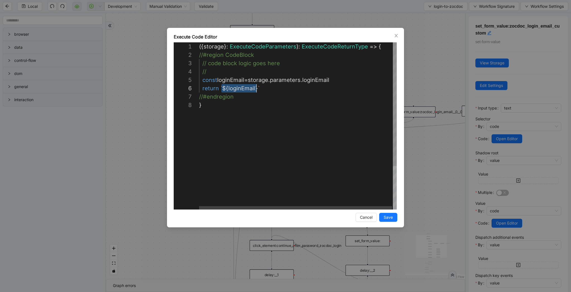
click at [259, 109] on div "({ storage }: ExecuteCodeParameters ): ExecuteCodeReturnType => { //#region Cod…" at bounding box center [298, 155] width 199 height 226
type textarea "**********"
click at [389, 216] on span "Save" at bounding box center [388, 217] width 9 height 6
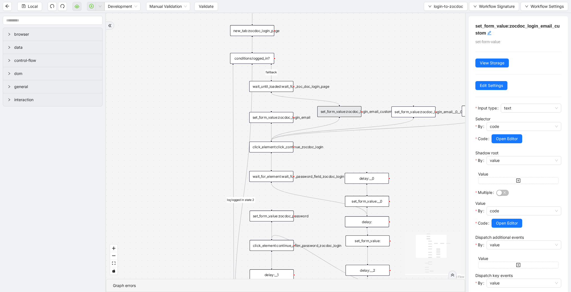
scroll to position [90, 0]
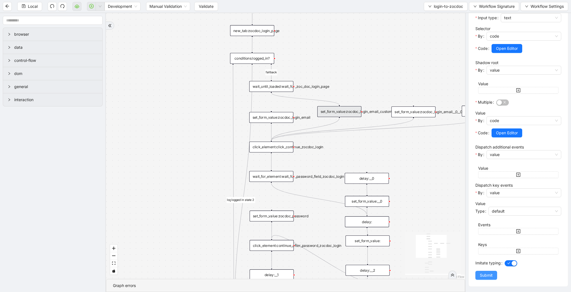
click at [481, 271] on button "Submit" at bounding box center [487, 275] width 22 height 9
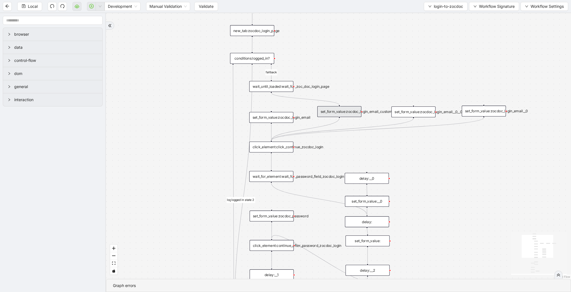
scroll to position [0, 0]
click at [29, 9] on span "Local" at bounding box center [33, 6] width 10 height 6
click at [36, 6] on span "Local" at bounding box center [33, 6] width 10 height 6
click at [211, 4] on span "Validate" at bounding box center [206, 6] width 15 height 6
click at [453, 11] on div "Local Development Manual Validation Validate login-to-zocdoc Workflow Signature…" at bounding box center [285, 6] width 571 height 13
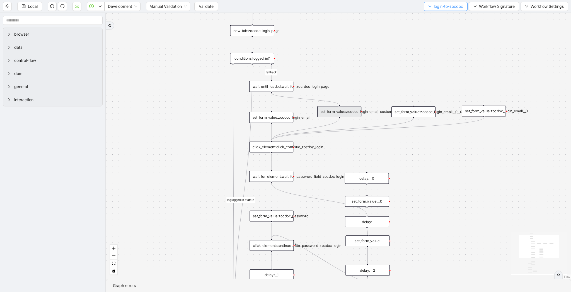
click at [453, 8] on span "login-to-zocdoc" at bounding box center [448, 6] width 29 height 6
click at [450, 14] on span "Select" at bounding box center [444, 17] width 35 height 6
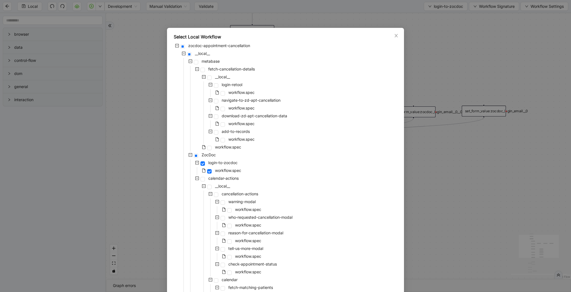
scroll to position [104, 0]
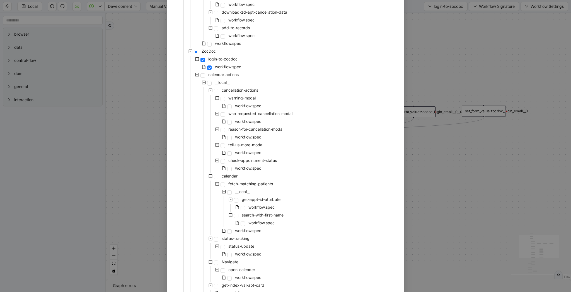
click at [483, 177] on div "Select Local Workflow zocdoc-appointment-cancellation __local__ metabase fetch-…" at bounding box center [285, 146] width 571 height 292
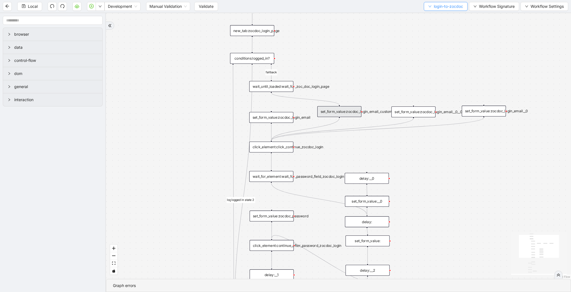
click at [446, 9] on span "login-to-zocdoc" at bounding box center [448, 6] width 29 height 6
click at [443, 15] on span "Select" at bounding box center [444, 17] width 35 height 6
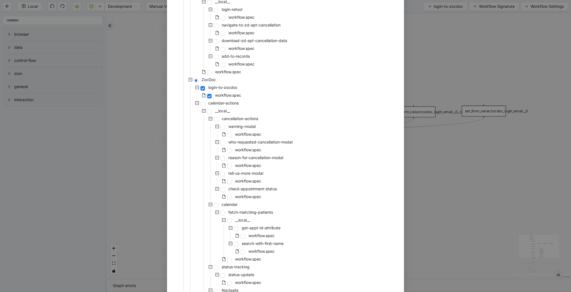
scroll to position [0, 0]
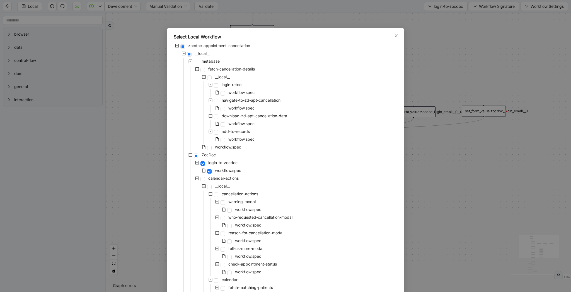
click at [428, 76] on div "Select Local Workflow zocdoc-appointment-cancellation __local__ metabase fetch-…" at bounding box center [285, 146] width 571 height 292
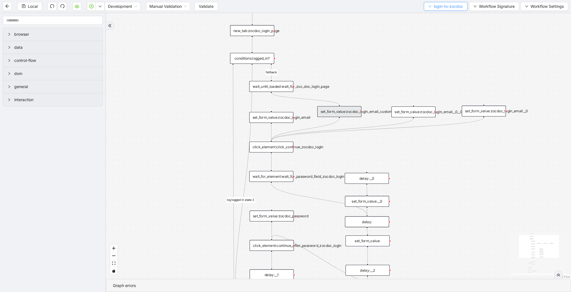
click at [453, 11] on button "login-to-zocdoc" at bounding box center [446, 6] width 44 height 9
click at [449, 16] on span "Select" at bounding box center [444, 17] width 35 height 6
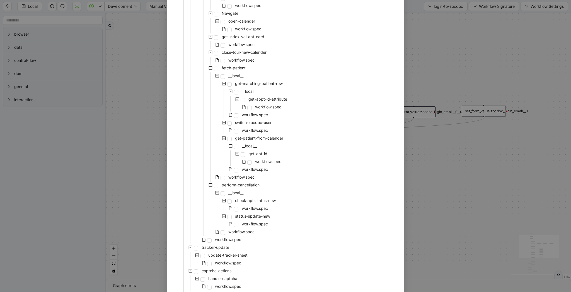
scroll to position [399, 0]
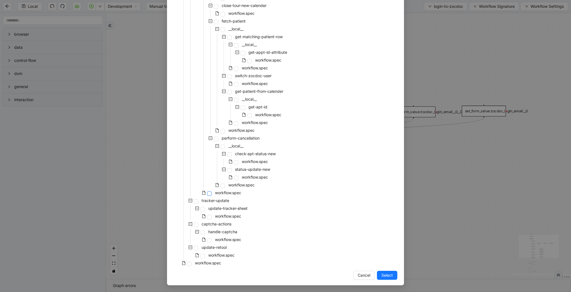
click at [211, 195] on span at bounding box center [209, 194] width 4 height 4
click at [390, 276] on span "Select" at bounding box center [387, 276] width 11 height 6
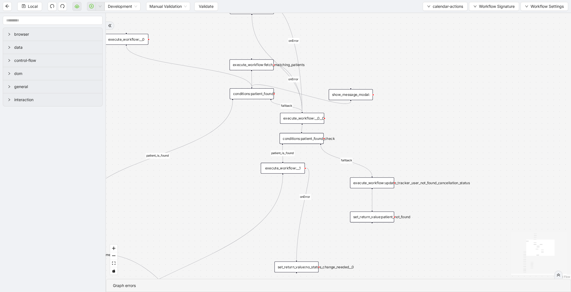
drag, startPoint x: 399, startPoint y: 197, endPoint x: 399, endPoint y: 124, distance: 73.6
click at [399, 124] on div "patient_is_found fallback fallback patient_is_found onError onError onError onE…" at bounding box center [338, 146] width 465 height 266
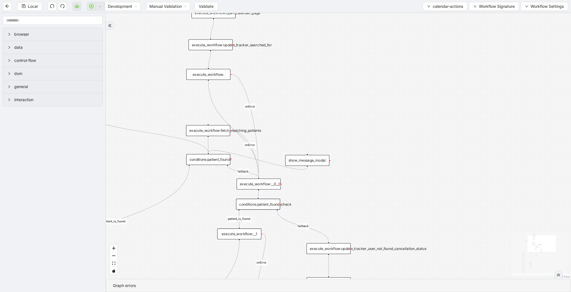
drag, startPoint x: 370, startPoint y: 41, endPoint x: 327, endPoint y: 132, distance: 100.7
click at [327, 132] on div "patient_is_found fallback fallback patient_is_found onError onError onError onE…" at bounding box center [338, 146] width 465 height 266
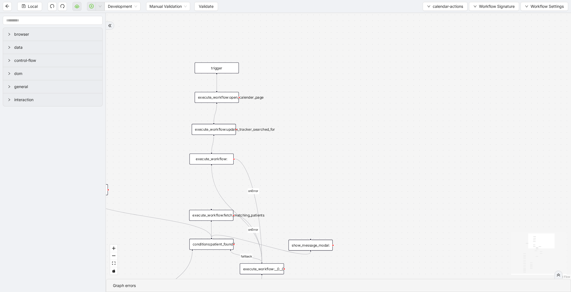
drag, startPoint x: 324, startPoint y: 102, endPoint x: 328, endPoint y: 187, distance: 85.1
click at [328, 187] on div "patient_is_found fallback fallback patient_is_found onError onError onError onE…" at bounding box center [338, 146] width 465 height 266
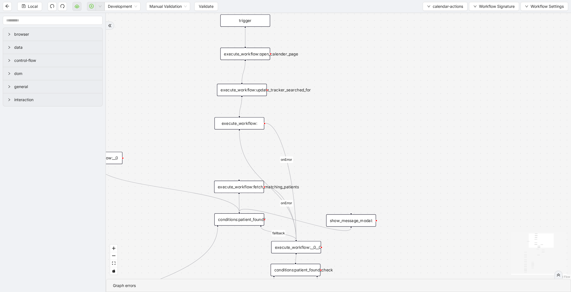
drag, startPoint x: 322, startPoint y: 168, endPoint x: 379, endPoint y: 110, distance: 82.1
click at [379, 110] on div "patient_is_found fallback fallback patient_is_found onError onError onError onE…" at bounding box center [338, 146] width 465 height 266
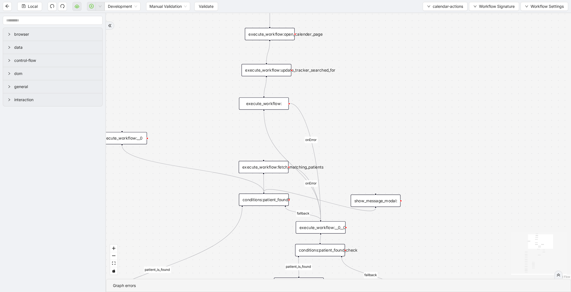
drag, startPoint x: 379, startPoint y: 109, endPoint x: 311, endPoint y: 155, distance: 83.1
click at [311, 155] on div "patient_is_found fallback fallback patient_is_found onError onError onError onE…" at bounding box center [338, 146] width 465 height 266
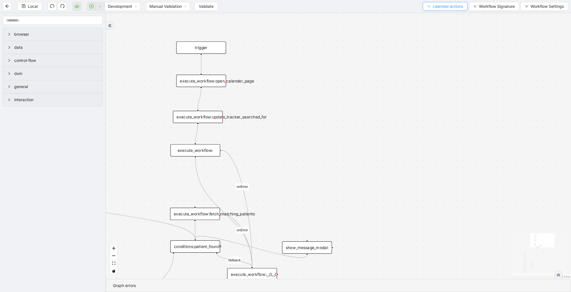
click at [452, 6] on span "calendar-actions" at bounding box center [448, 6] width 30 height 6
click at [448, 17] on span "Select" at bounding box center [444, 17] width 37 height 6
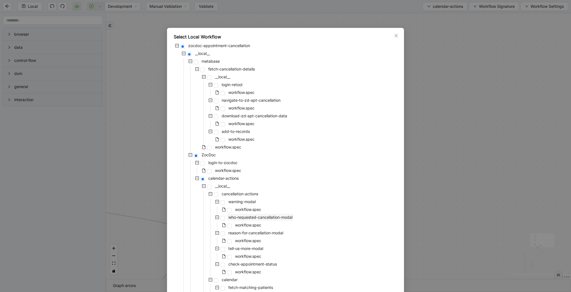
scroll to position [27, 0]
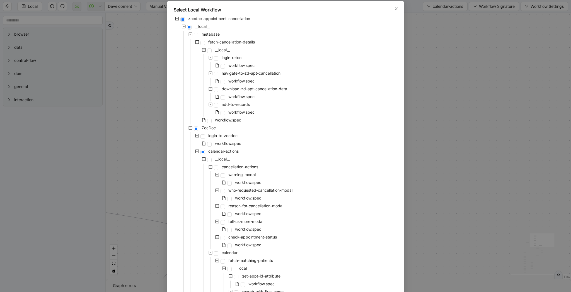
click at [199, 153] on icon "minus-square" at bounding box center [198, 152] width 4 height 4
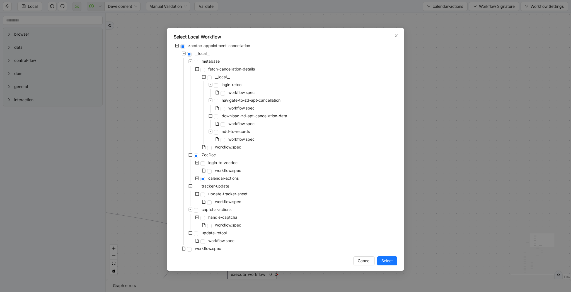
scroll to position [0, 0]
click at [197, 163] on icon "minus-square" at bounding box center [197, 163] width 2 height 0
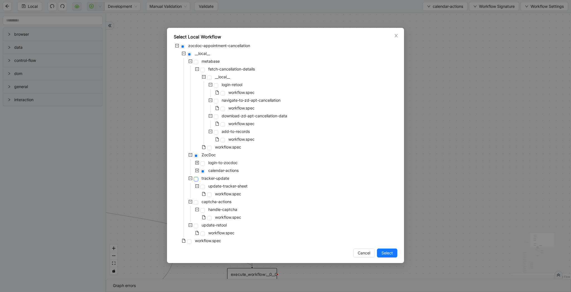
click at [197, 180] on span at bounding box center [196, 179] width 4 height 4
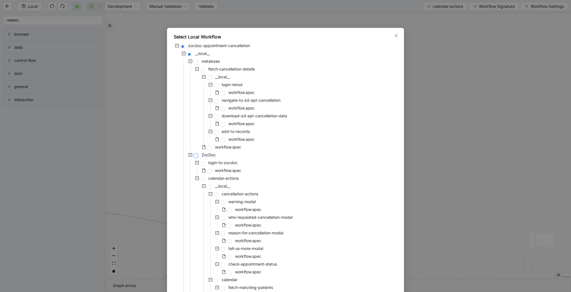
click at [197, 156] on span at bounding box center [196, 156] width 4 height 4
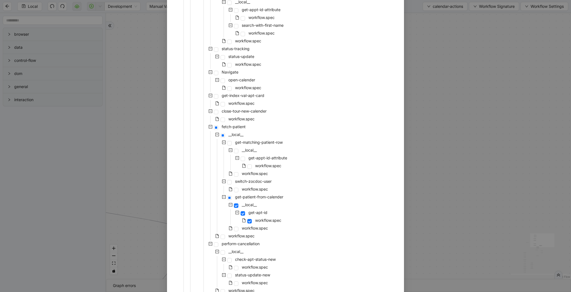
scroll to position [368, 0]
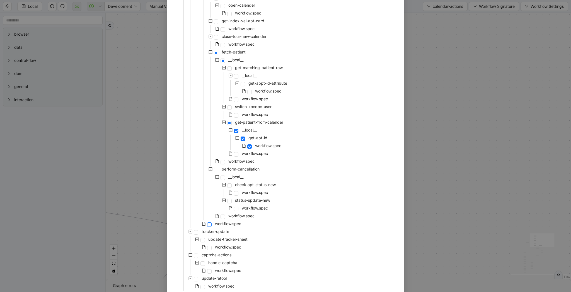
click at [208, 225] on span at bounding box center [209, 225] width 4 height 4
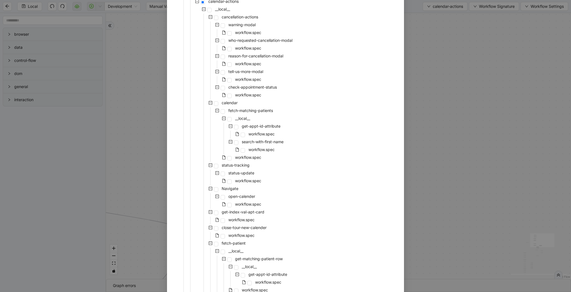
scroll to position [121, 0]
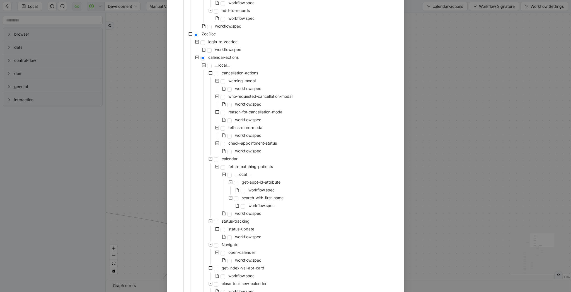
click at [196, 59] on icon "minus-square" at bounding box center [198, 58] width 4 height 4
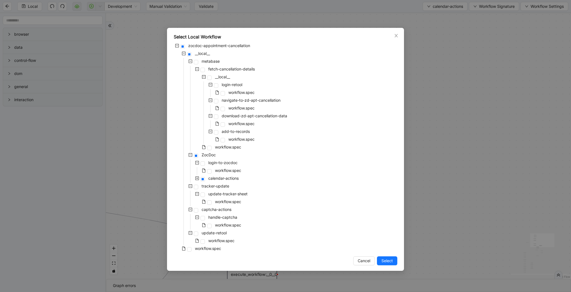
scroll to position [0, 0]
click at [368, 260] on span "Cancel" at bounding box center [364, 261] width 13 height 6
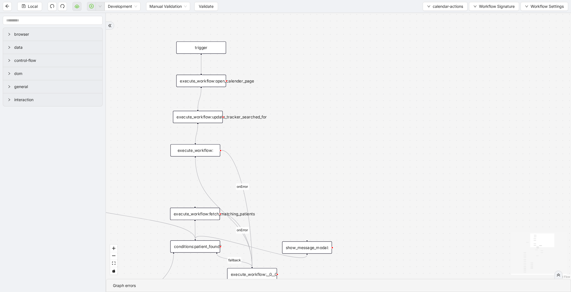
drag, startPoint x: 408, startPoint y: 122, endPoint x: 394, endPoint y: 161, distance: 41.0
click at [394, 161] on div "patient_is_found fallback fallback patient_is_found onError onError onError onE…" at bounding box center [338, 146] width 465 height 266
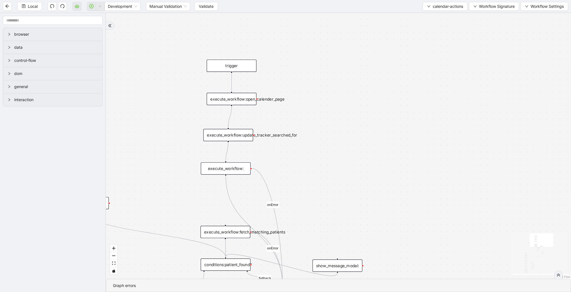
drag, startPoint x: 391, startPoint y: 69, endPoint x: 435, endPoint y: 48, distance: 48.4
click at [435, 48] on div "patient_is_found fallback fallback patient_is_found onError onError onError onE…" at bounding box center [338, 146] width 465 height 266
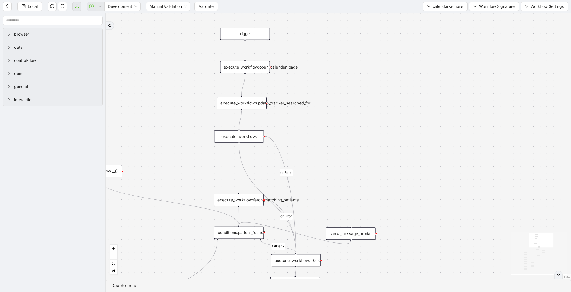
drag, startPoint x: 415, startPoint y: 59, endPoint x: 428, endPoint y: 26, distance: 34.8
click at [428, 26] on div "patient_is_found fallback fallback patient_is_found onError onError onError onE…" at bounding box center [338, 146] width 465 height 266
click at [439, 4] on span "calendar-actions" at bounding box center [448, 6] width 30 height 6
click at [435, 20] on li "Select" at bounding box center [443, 17] width 43 height 9
click at [435, 20] on body "Local Development Manual Validation Validate calendar-actions Workflow Signatur…" at bounding box center [285, 146] width 571 height 292
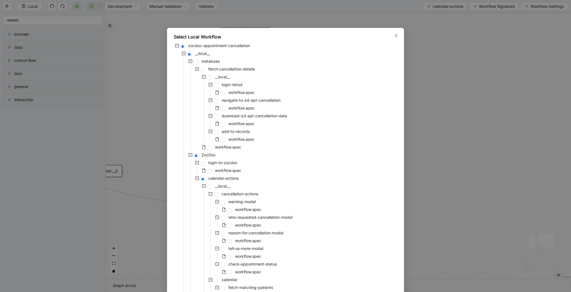
scroll to position [399, 0]
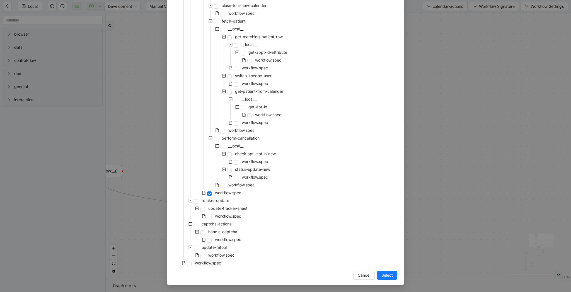
click at [212, 263] on span "workflow.spec" at bounding box center [208, 263] width 26 height 5
click at [388, 273] on span "Select" at bounding box center [387, 276] width 11 height 6
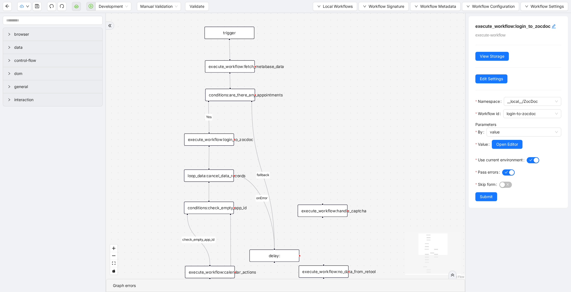
drag, startPoint x: 390, startPoint y: 180, endPoint x: 375, endPoint y: 129, distance: 53.1
click at [375, 129] on div "Yes yes fallback fallback fallback check_empty_app_id onError trigger execute_w…" at bounding box center [285, 146] width 359 height 266
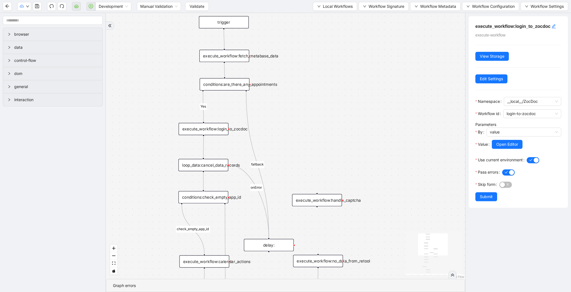
click at [210, 128] on div "execute_workflow:login_to_zocdoc" at bounding box center [204, 129] width 50 height 12
click at [221, 129] on div "execute_workflow:login_to_zocdoc" at bounding box center [204, 129] width 50 height 12
click at [493, 80] on span "Edit Settings" at bounding box center [491, 79] width 23 height 6
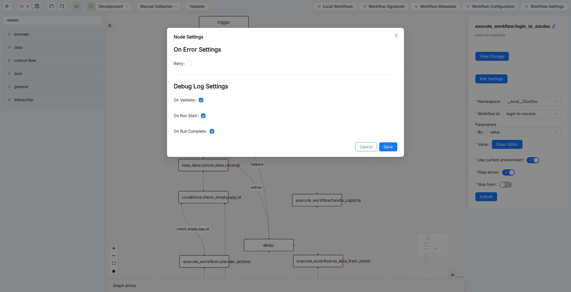
click at [366, 146] on span "Cancel" at bounding box center [366, 147] width 13 height 6
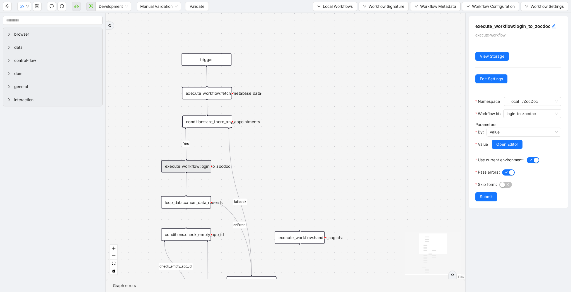
drag, startPoint x: 371, startPoint y: 117, endPoint x: 353, endPoint y: 154, distance: 41.2
click at [353, 154] on div "Yes yes fallback fallback fallback check_empty_app_id onError trigger execute_w…" at bounding box center [285, 146] width 359 height 266
click at [189, 169] on div "execute_workflow:login_to_zocdoc" at bounding box center [186, 166] width 50 height 12
click at [262, 167] on div "Yes yes fallback fallback fallback check_empty_app_id onError trigger execute_w…" at bounding box center [285, 146] width 359 height 266
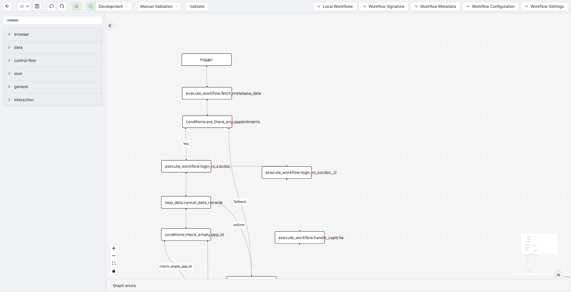
drag, startPoint x: 212, startPoint y: 167, endPoint x: 284, endPoint y: 166, distance: 72.5
click at [284, 166] on div "Yes yes fallback fallback fallback check_empty_app_id onError trigger execute_w…" at bounding box center [338, 146] width 465 height 266
drag, startPoint x: 286, startPoint y: 173, endPoint x: 276, endPoint y: 186, distance: 16.7
click at [276, 186] on div "execute_workflow:login_to_zocdoc__0" at bounding box center [277, 186] width 50 height 12
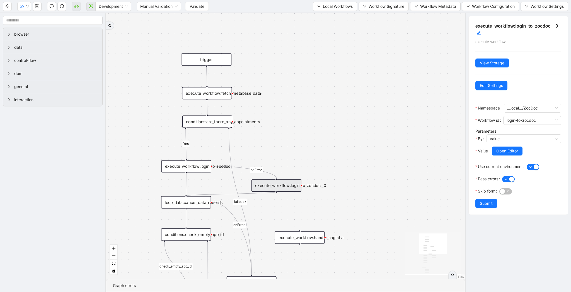
drag, startPoint x: 277, startPoint y: 192, endPoint x: 186, endPoint y: 199, distance: 90.6
click at [186, 199] on div "trigger execute_workflow:fetch_metabase_data execute_workflow:login_to_zocdoc e…" at bounding box center [396, 212] width 428 height 317
click at [191, 170] on div "execute_workflow:login_to_zocdoc" at bounding box center [186, 166] width 50 height 12
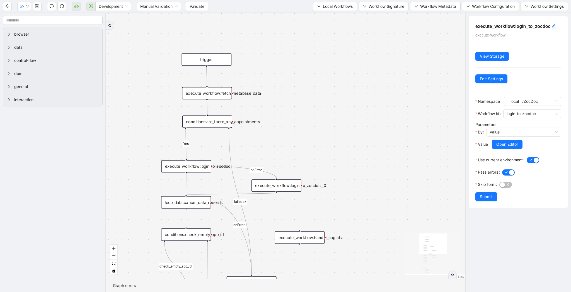
click at [266, 184] on div "execute_workflow:login_to_zocdoc__0" at bounding box center [277, 186] width 50 height 12
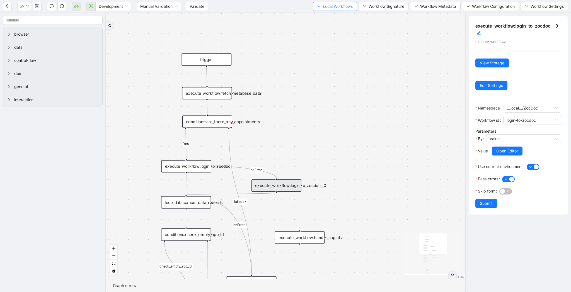
click at [331, 8] on span "Local Workflows" at bounding box center [338, 6] width 30 height 6
click at [330, 17] on span "Select" at bounding box center [332, 17] width 36 height 6
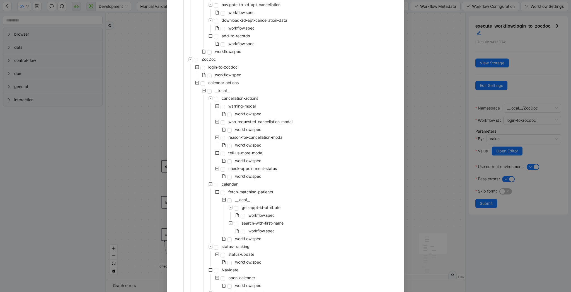
scroll to position [62, 0]
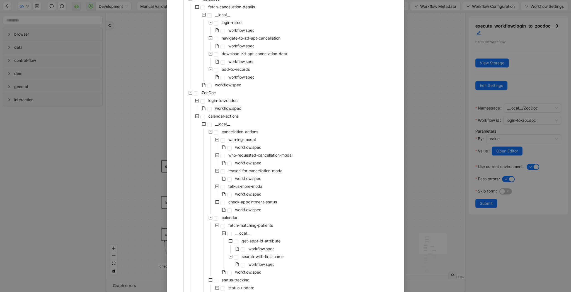
click at [236, 105] on span "workflow.spec" at bounding box center [228, 108] width 28 height 7
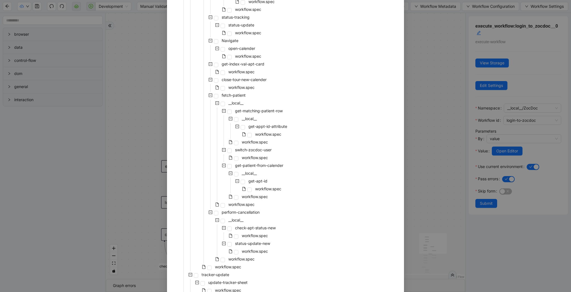
scroll to position [399, 0]
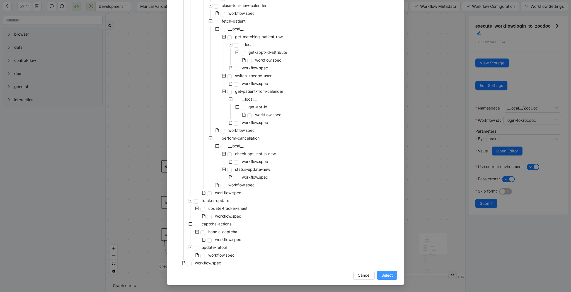
click at [392, 275] on span "Select" at bounding box center [387, 276] width 11 height 6
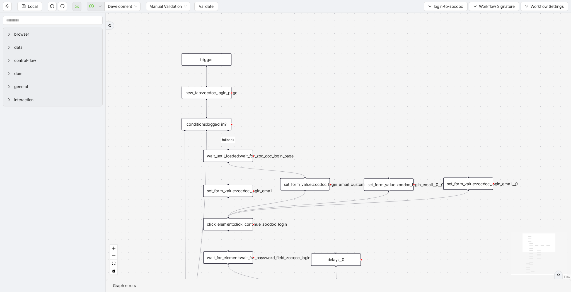
click at [391, 186] on div "set_form_value:zocdoc_login_email__0__0" at bounding box center [389, 185] width 50 height 12
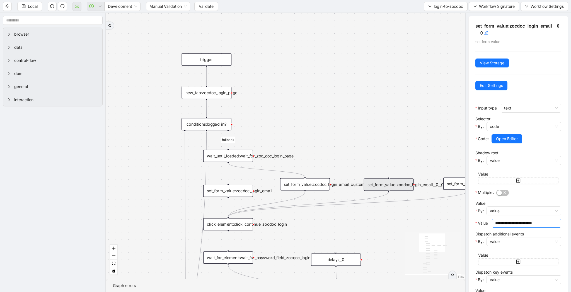
click at [515, 226] on input "**********" at bounding box center [526, 223] width 62 height 6
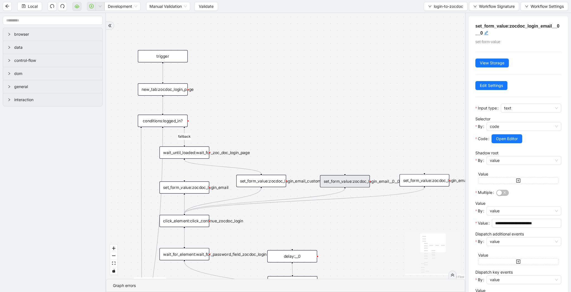
drag, startPoint x: 423, startPoint y: 163, endPoint x: 379, endPoint y: 160, distance: 43.9
click at [379, 160] on div "fallback success logged in logged in state 2 onError onError trigger new_tab:zo…" at bounding box center [285, 146] width 359 height 266
click at [428, 183] on div "set_form_value:zocdoc_login_email__0" at bounding box center [425, 180] width 50 height 12
click at [509, 226] on input "**********" at bounding box center [526, 223] width 62 height 6
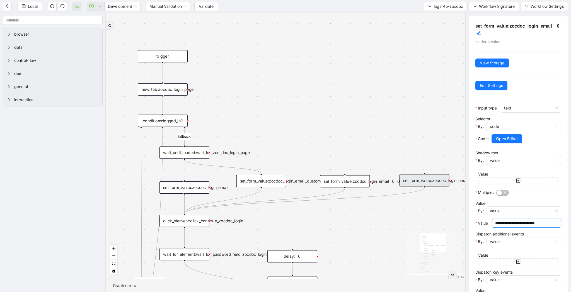
click at [509, 226] on input "**********" at bounding box center [526, 223] width 62 height 6
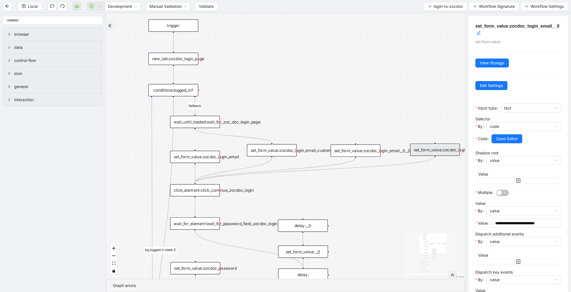
drag, startPoint x: 243, startPoint y: 144, endPoint x: 253, endPoint y: 113, distance: 32.5
click at [253, 113] on div "fallback success logged in logged in state 2 onError onError trigger new_tab:zo…" at bounding box center [285, 146] width 359 height 266
click at [484, 5] on span "Workflow Signature" at bounding box center [497, 6] width 36 height 6
click at [488, 24] on span "Type" at bounding box center [493, 26] width 37 height 6
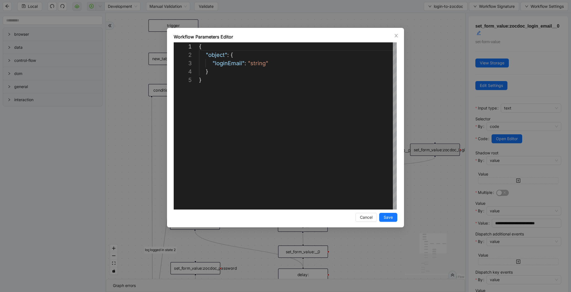
scroll to position [33, 0]
click at [232, 64] on div "{ "object" : { "loginEmail" : "string" } }" at bounding box center [298, 142] width 198 height 201
click at [411, 74] on div "**********" at bounding box center [285, 146] width 571 height 292
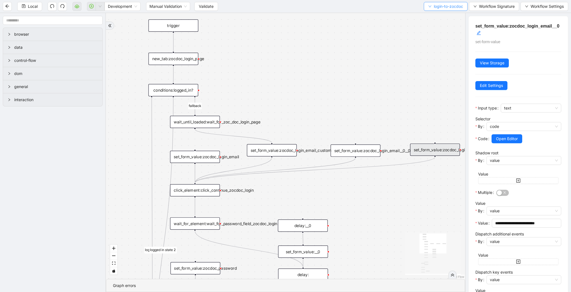
click at [431, 9] on button "login-to-zocdoc" at bounding box center [446, 6] width 44 height 9
click at [431, 15] on span "Select" at bounding box center [444, 17] width 35 height 6
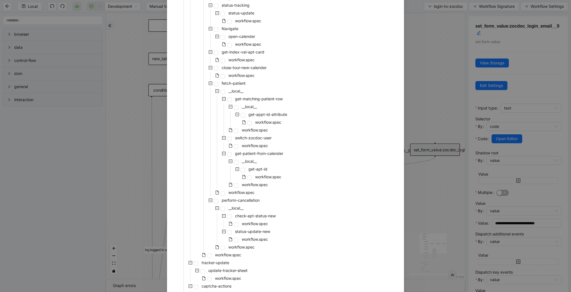
scroll to position [399, 0]
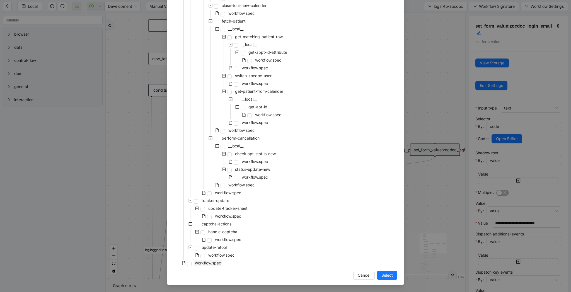
click at [202, 263] on span "workflow.spec" at bounding box center [208, 263] width 26 height 5
click at [395, 276] on button "Select" at bounding box center [387, 275] width 20 height 9
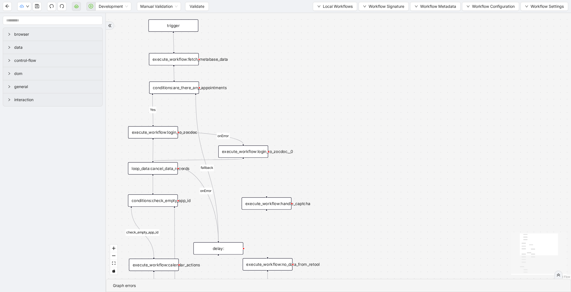
click at [254, 147] on div "execute_workflow:login_to_zocdoc__0" at bounding box center [243, 152] width 50 height 12
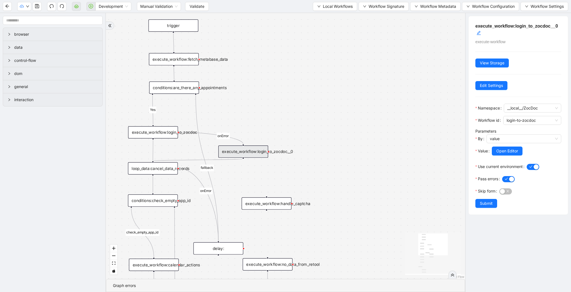
click at [168, 134] on div "execute_workflow:login_to_zocdoc" at bounding box center [153, 132] width 50 height 12
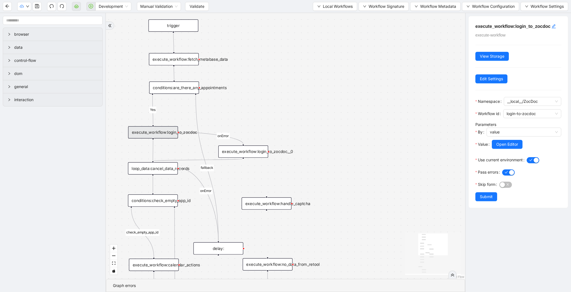
click at [526, 137] on div at bounding box center [524, 138] width 75 height 3
click at [527, 135] on span "value" at bounding box center [524, 132] width 68 height 8
click at [517, 151] on div "code" at bounding box center [522, 152] width 62 height 6
click at [510, 147] on span "Open Editor" at bounding box center [507, 144] width 22 height 6
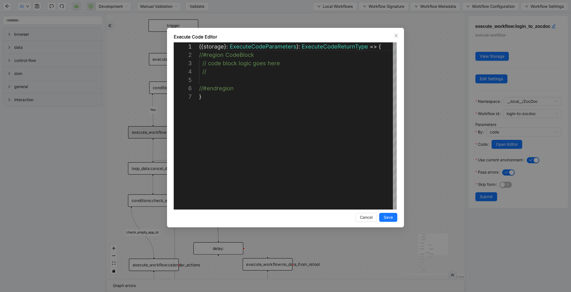
scroll to position [50, 0]
click at [232, 81] on div "( { storage } : ExecuteCodeParameters ): ExecuteCodeReturnType => { //#region C…" at bounding box center [298, 151] width 199 height 218
paste textarea "**********"
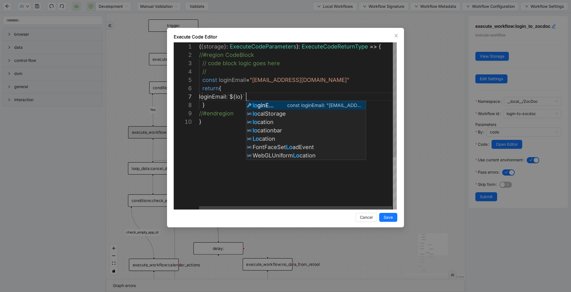
scroll to position [50, 69]
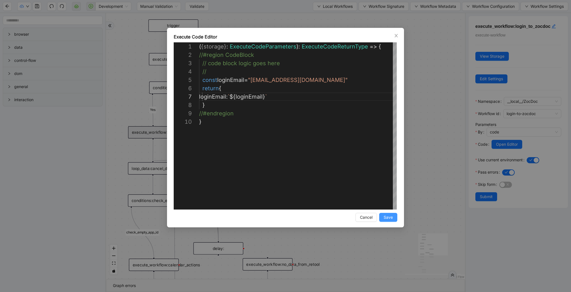
click at [386, 216] on span "Save" at bounding box center [388, 217] width 9 height 6
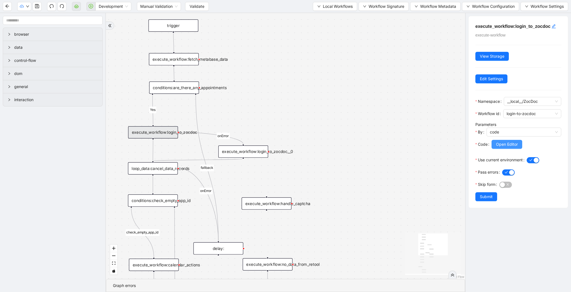
click at [502, 144] on span "Open Editor" at bounding box center [507, 144] width 22 height 6
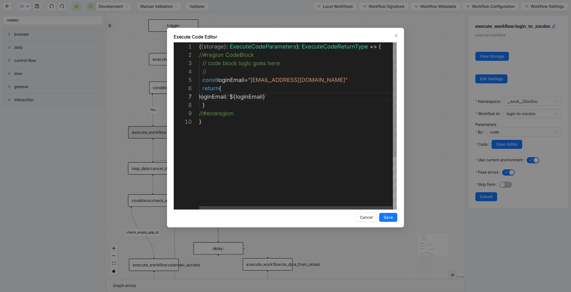
scroll to position [75, 3]
click at [268, 153] on div "( { storage } : ExecuteCodeParameters ): ExecuteCodeReturnType => { //#region C…" at bounding box center [298, 163] width 199 height 243
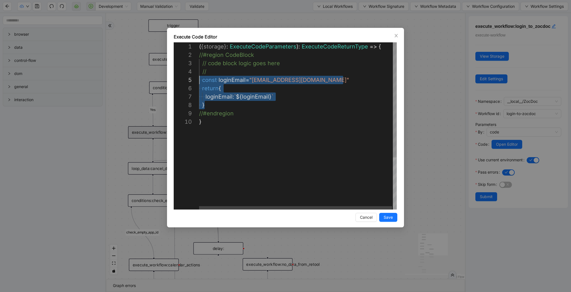
drag, startPoint x: 209, startPoint y: 103, endPoint x: 197, endPoint y: 81, distance: 25.3
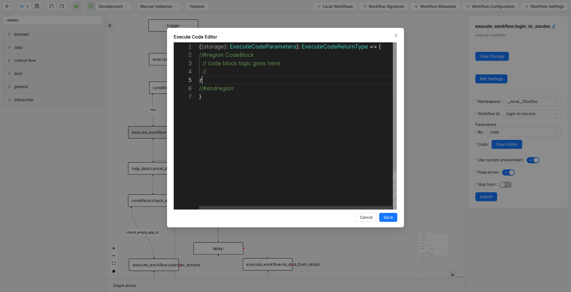
scroll to position [33, 3]
type textarea "**********"
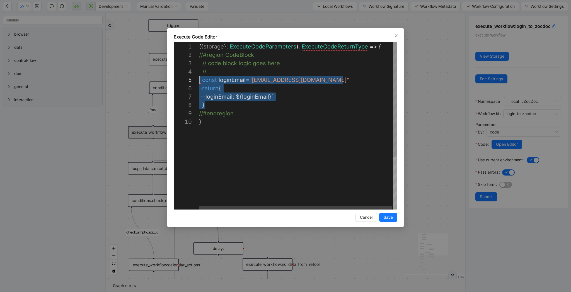
scroll to position [33, 0]
click at [393, 217] on span "Save" at bounding box center [388, 217] width 9 height 6
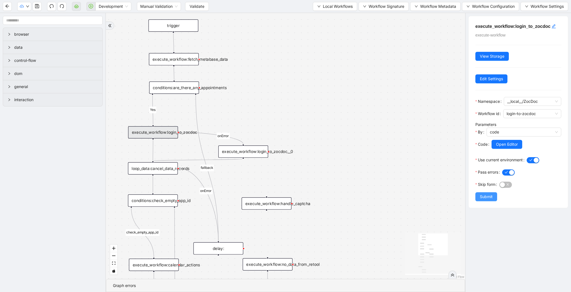
click at [489, 197] on span "Submit" at bounding box center [486, 197] width 13 height 6
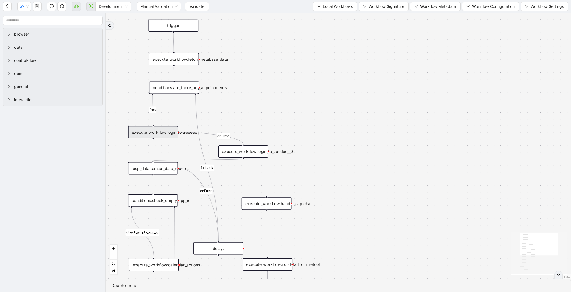
click at [233, 150] on div "execute_workflow:login_to_zocdoc__0" at bounding box center [243, 152] width 50 height 12
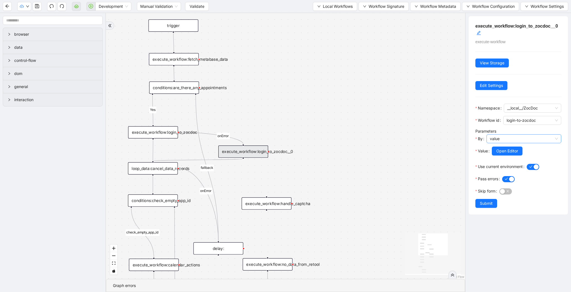
click at [506, 140] on span "value" at bounding box center [524, 139] width 68 height 8
click at [502, 158] on div "code" at bounding box center [522, 159] width 62 height 6
click at [507, 150] on span "Open Editor" at bounding box center [507, 151] width 22 height 6
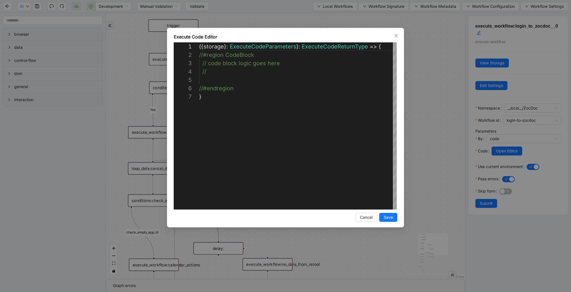
scroll to position [50, 0]
click at [225, 80] on div "( { storage } : ExecuteCodeParameters ): ExecuteCodeReturnType => { //#region C…" at bounding box center [298, 151] width 199 height 218
paste textarea "**********"
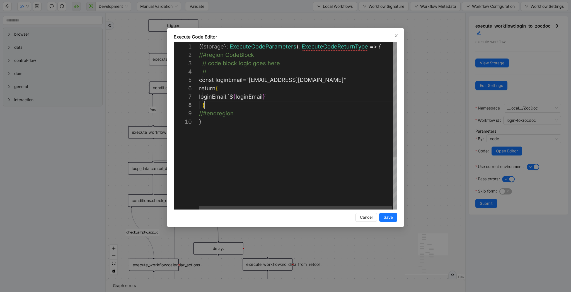
scroll to position [59, 6]
drag, startPoint x: 255, startPoint y: 80, endPoint x: 339, endPoint y: 81, distance: 84.0
paste textarea "Editor content;Press Alt+F1 for Accessibility Options."
type textarea "**********"
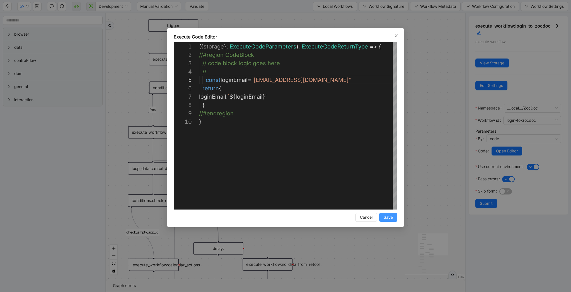
click at [389, 215] on span "Save" at bounding box center [388, 217] width 9 height 6
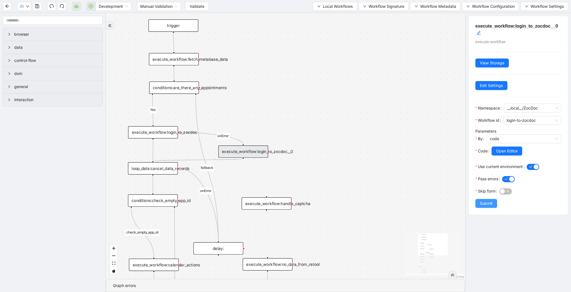
click at [491, 204] on span "Submit" at bounding box center [486, 204] width 13 height 6
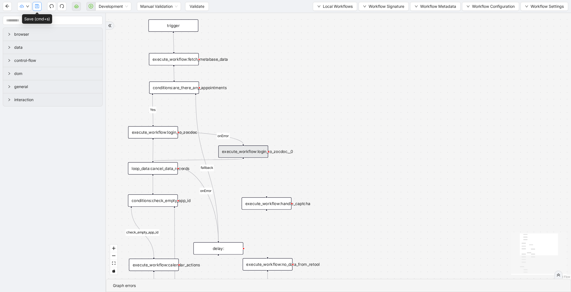
click at [37, 5] on icon "save" at bounding box center [37, 6] width 4 height 4
click at [182, 87] on div "conditions:are_there_any_appointments" at bounding box center [174, 88] width 50 height 12
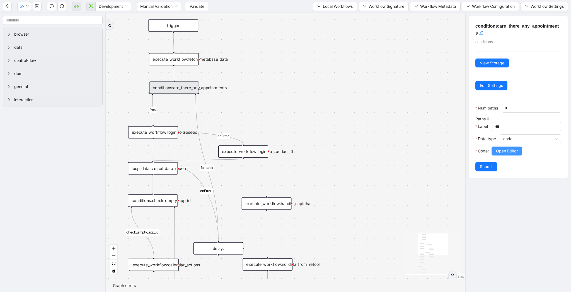
click at [511, 149] on span "Open Editor" at bounding box center [507, 151] width 22 height 6
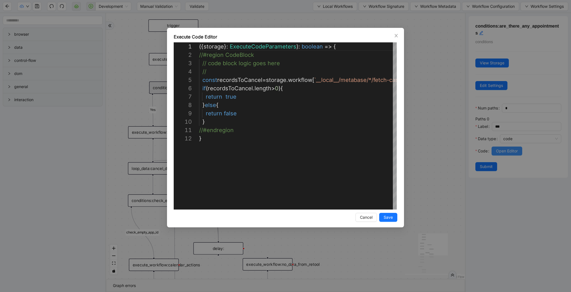
scroll to position [84, 0]
click at [452, 124] on div "**********" at bounding box center [285, 146] width 571 height 292
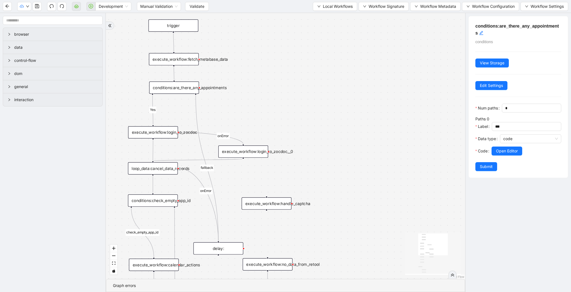
click at [168, 171] on div "loop_data:cancel_data_records" at bounding box center [153, 168] width 50 height 12
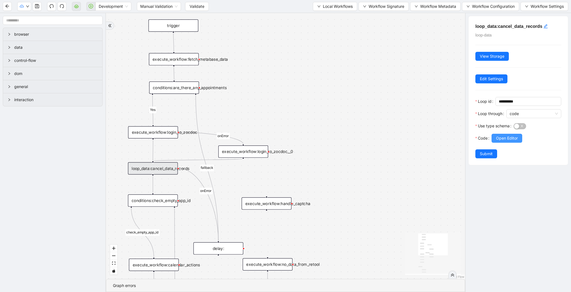
click at [503, 141] on span "Open Editor" at bounding box center [507, 138] width 22 height 6
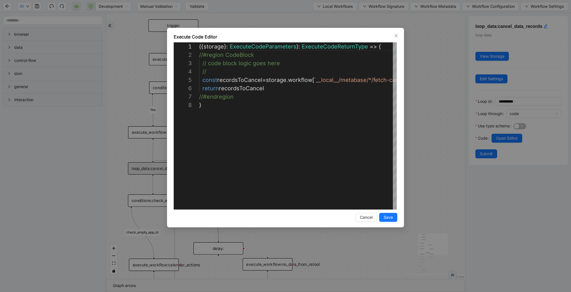
click at [408, 204] on div "**********" at bounding box center [285, 146] width 571 height 292
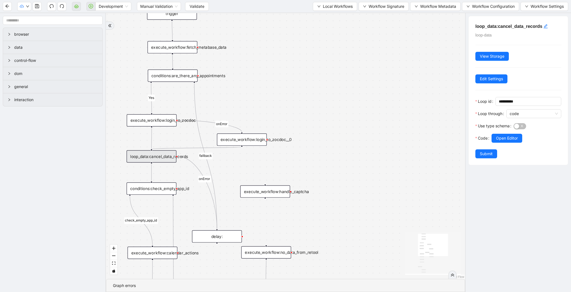
drag, startPoint x: 314, startPoint y: 170, endPoint x: 308, endPoint y: 139, distance: 31.5
click at [308, 139] on div "Yes yes fallback fallback fallback check_empty_app_id onError onError trigger e…" at bounding box center [285, 146] width 359 height 266
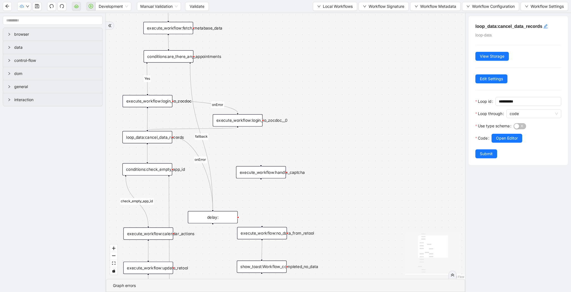
click at [244, 123] on div "execute_workflow:login_to_zocdoc__0" at bounding box center [238, 120] width 50 height 12
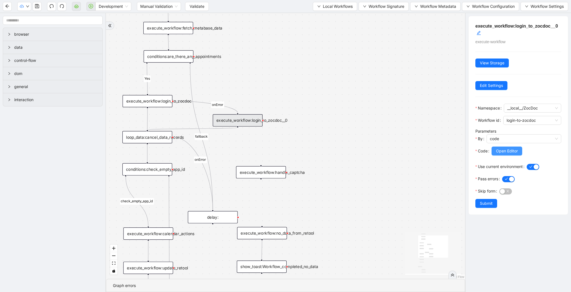
click at [516, 151] on span "Open Editor" at bounding box center [507, 151] width 22 height 6
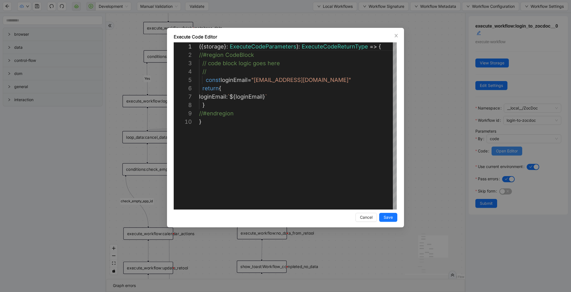
scroll to position [75, 0]
click at [437, 164] on div "**********" at bounding box center [285, 146] width 571 height 292
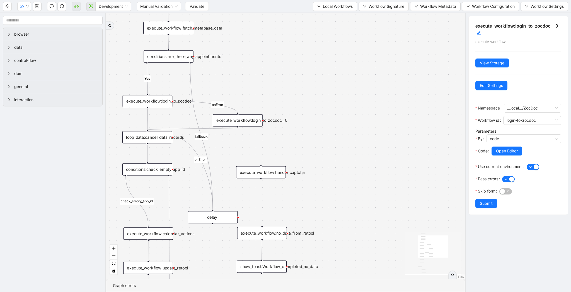
click at [156, 98] on div "execute_workflow:login_to_zocdoc" at bounding box center [148, 101] width 50 height 12
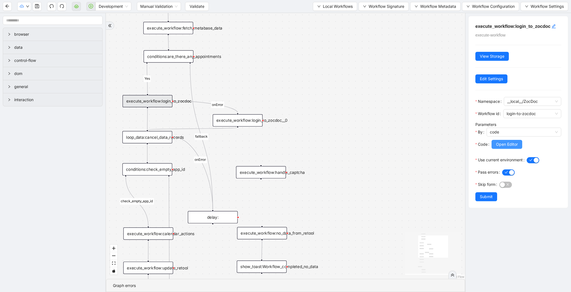
click at [509, 148] on button "Open Editor" at bounding box center [507, 144] width 31 height 9
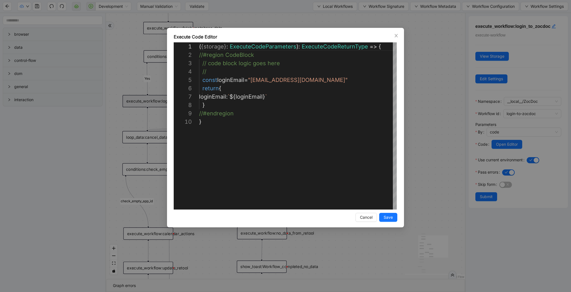
click at [451, 140] on div "**********" at bounding box center [285, 146] width 571 height 292
